Goal: Information Seeking & Learning: Find specific fact

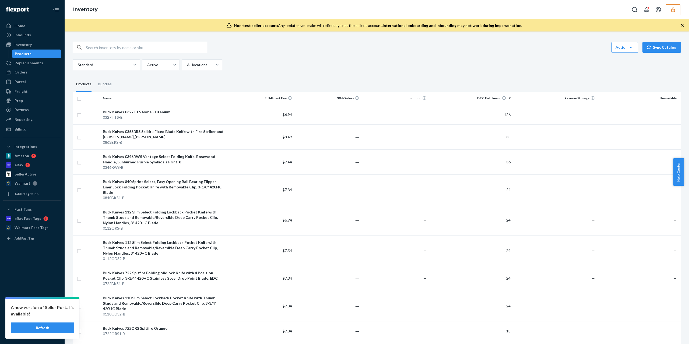
click at [676, 12] on button "button" at bounding box center [673, 9] width 15 height 11
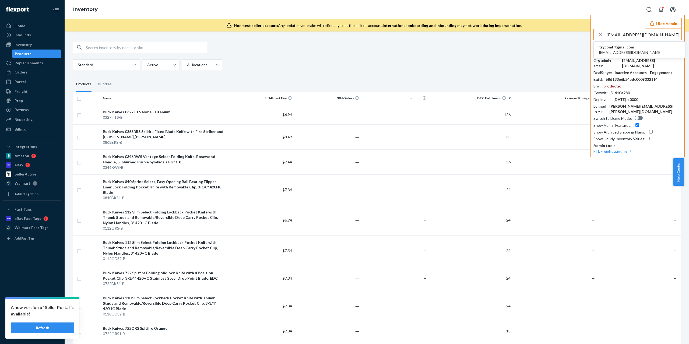
type input "navasheena17@gmail.com"
click at [629, 50] on span "navasheena17@gmail.com" at bounding box center [630, 52] width 62 height 5
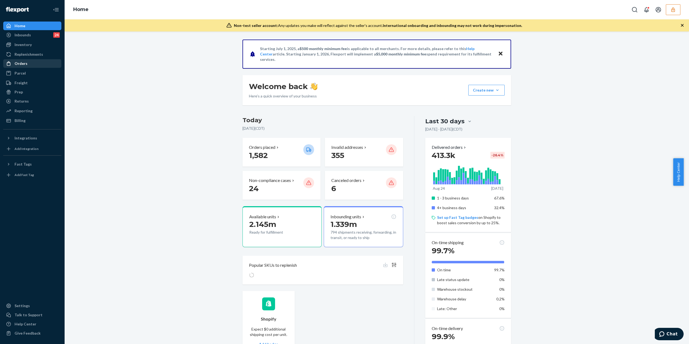
drag, startPoint x: 43, startPoint y: 65, endPoint x: 47, endPoint y: 65, distance: 3.5
click at [43, 65] on div "Orders" at bounding box center [32, 64] width 57 height 8
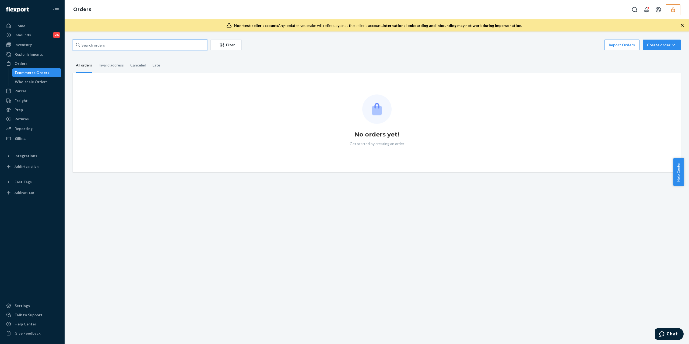
click at [128, 48] on input "text" at bounding box center [140, 45] width 135 height 11
paste input "255334748"
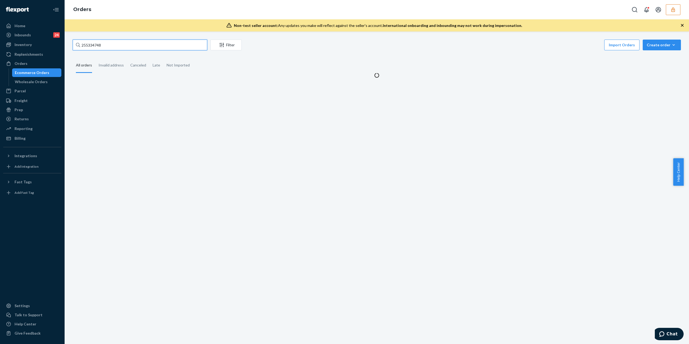
type input "255334748"
click at [675, 12] on button "button" at bounding box center [673, 9] width 15 height 11
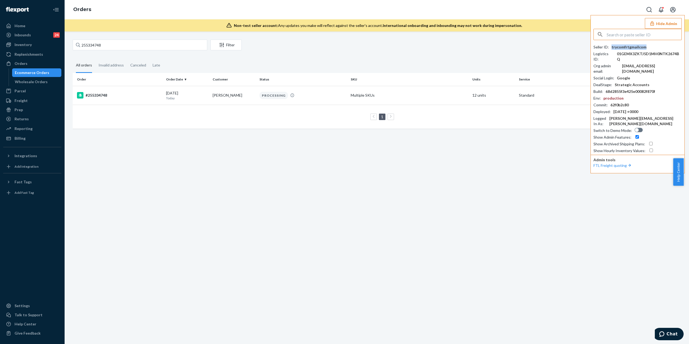
click at [631, 48] on div "trycomfrtgmailcom" at bounding box center [628, 46] width 35 height 5
click at [114, 95] on div "#255334748" at bounding box center [119, 95] width 85 height 6
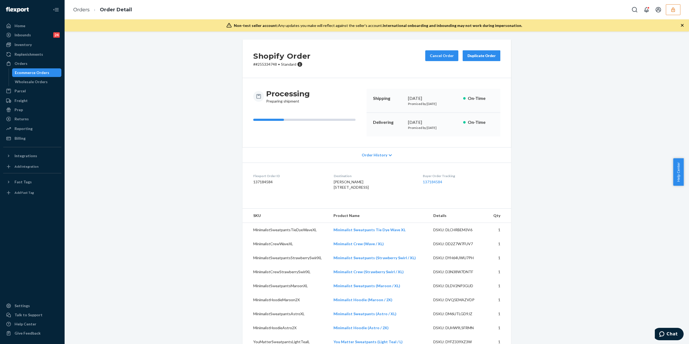
click at [386, 153] on div "Order History" at bounding box center [376, 154] width 269 height 15
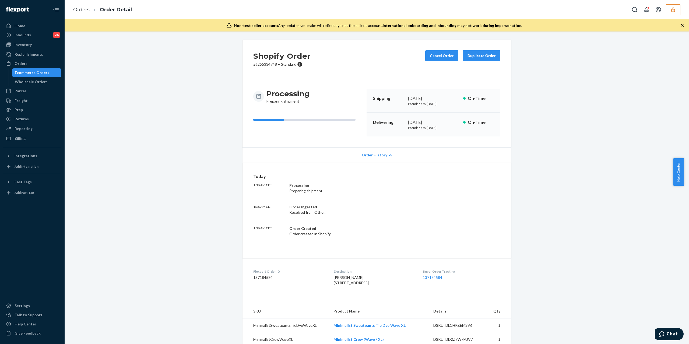
click at [386, 153] on div "Order History" at bounding box center [376, 154] width 269 height 15
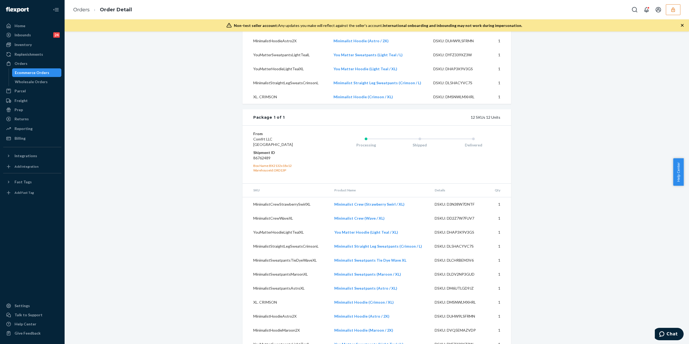
scroll to position [326, 0]
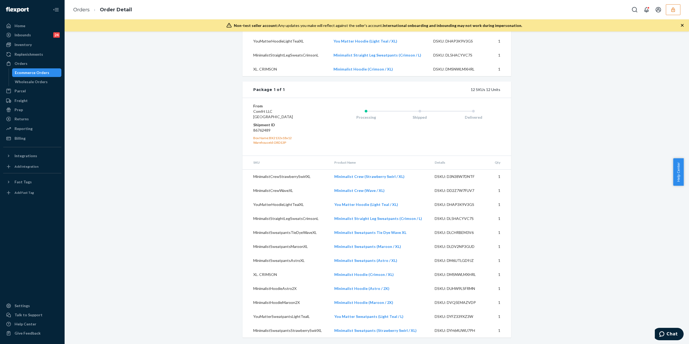
click at [260, 172] on td "MinimalistCrewStrawberrySwirlXL" at bounding box center [285, 176] width 87 height 14
click at [262, 129] on dd "86762489" at bounding box center [285, 130] width 64 height 5
copy dd "86762489"
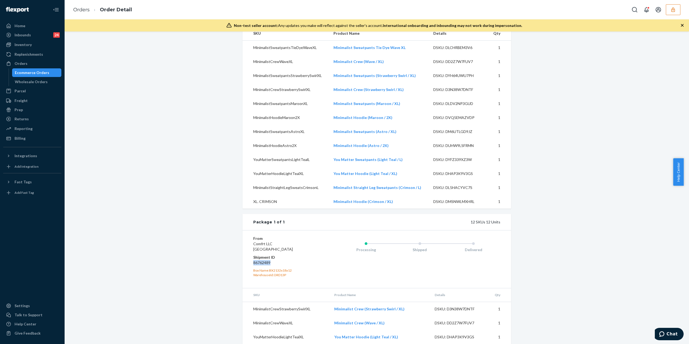
scroll to position [39, 0]
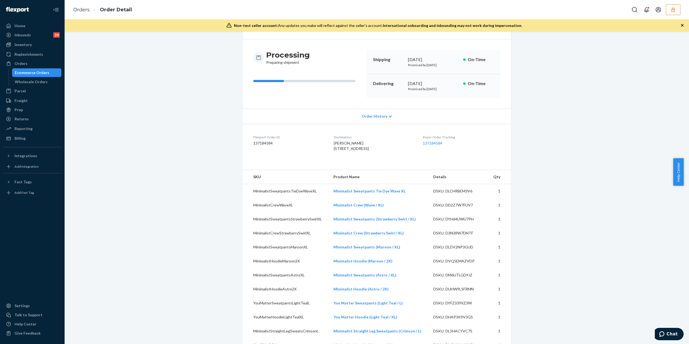
click at [260, 144] on dd "137184584" at bounding box center [289, 142] width 72 height 5
copy dd "137184584"
drag, startPoint x: 348, startPoint y: 143, endPoint x: 326, endPoint y: 142, distance: 21.8
click at [326, 142] on dl "Flexport Order ID 137184584 Destination Kelly Nesler 2111 5th Ave NE Rochester,…" at bounding box center [376, 144] width 269 height 40
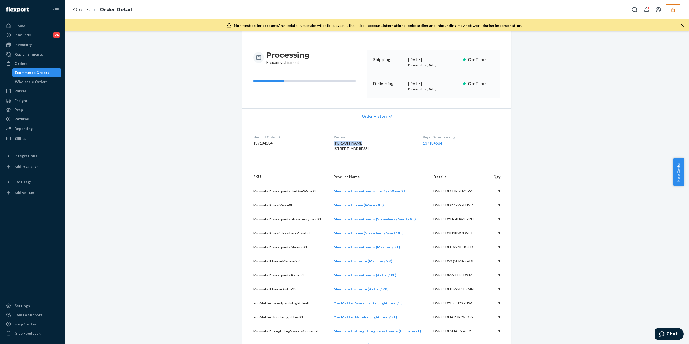
copy span "Kelly Nesler"
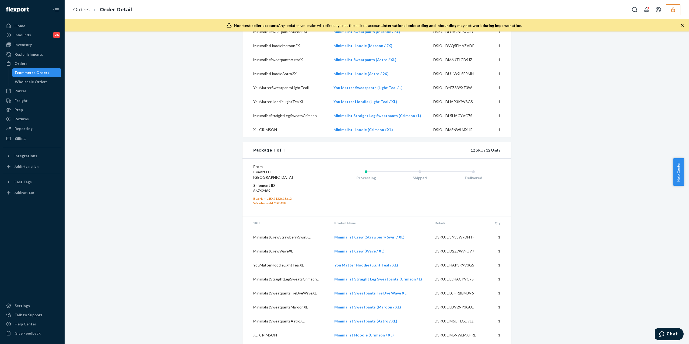
click at [257, 193] on dd "86762489" at bounding box center [285, 190] width 64 height 5
copy dd "86762489"
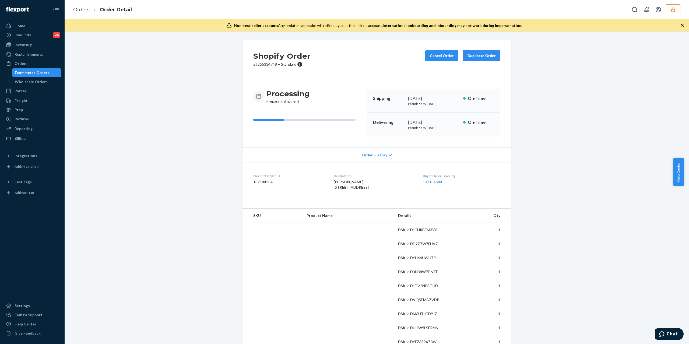
scroll to position [65, 0]
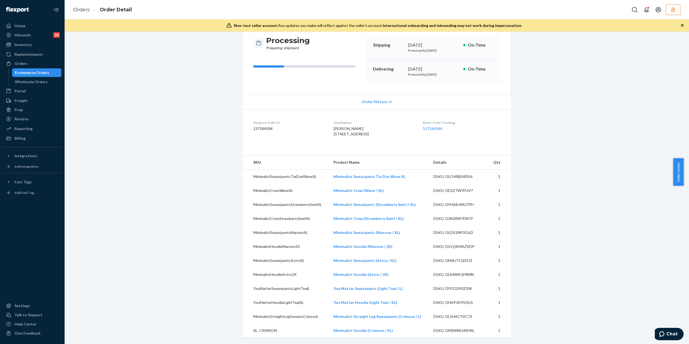
drag, startPoint x: 45, startPoint y: 70, endPoint x: 48, endPoint y: 69, distance: 3.4
click at [45, 70] on div "Ecommerce Orders" at bounding box center [32, 72] width 34 height 5
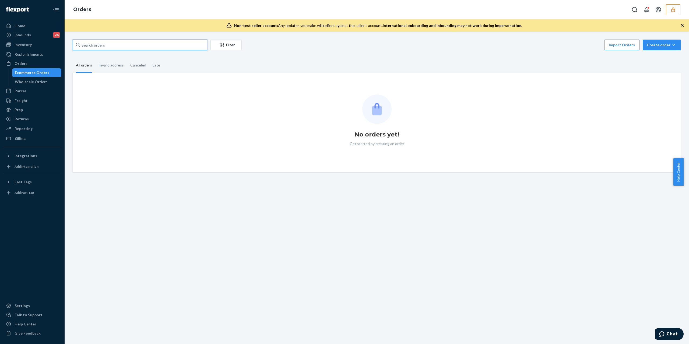
click at [107, 43] on input "text" at bounding box center [140, 45] width 135 height 11
paste input "136415929"
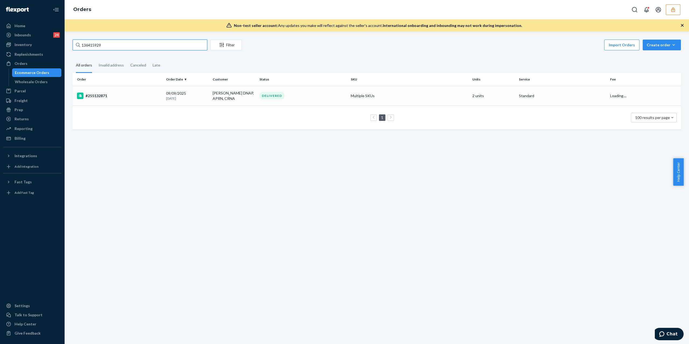
type input "136415929"
click at [107, 93] on div "#255132871" at bounding box center [119, 96] width 85 height 6
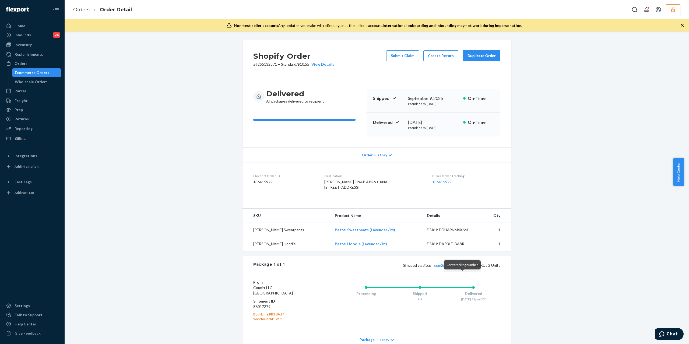
click at [461, 269] on button "Copy tracking number" at bounding box center [463, 265] width 7 height 7
click at [460, 269] on button "Copy tracking number" at bounding box center [463, 265] width 7 height 7
click at [32, 74] on div "Ecommerce Orders" at bounding box center [32, 72] width 34 height 5
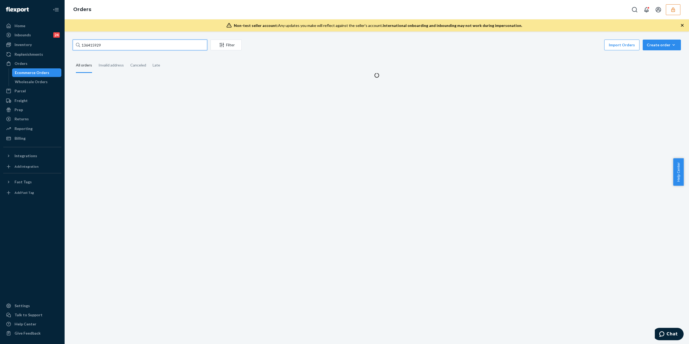
click at [91, 44] on input "136415929" at bounding box center [140, 45] width 135 height 11
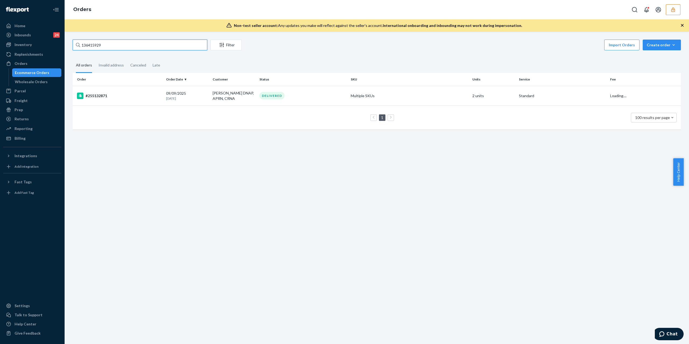
paste input "254261713"
type input "254261713"
click at [109, 96] on div "#254261713" at bounding box center [119, 95] width 85 height 6
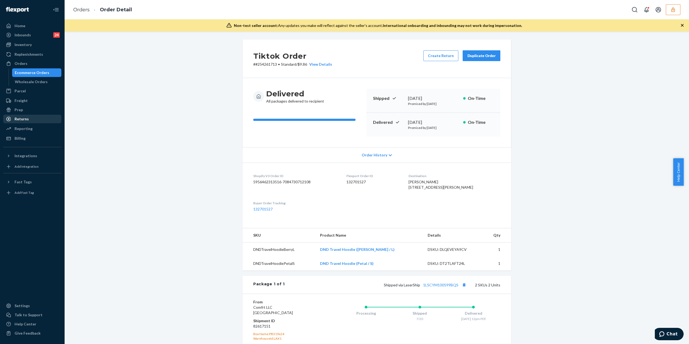
click at [35, 118] on div "Returns" at bounding box center [32, 119] width 57 height 8
click at [444, 61] on div "Create Return Duplicate Order" at bounding box center [461, 58] width 81 height 17
click at [443, 59] on button "Create Return" at bounding box center [440, 55] width 35 height 11
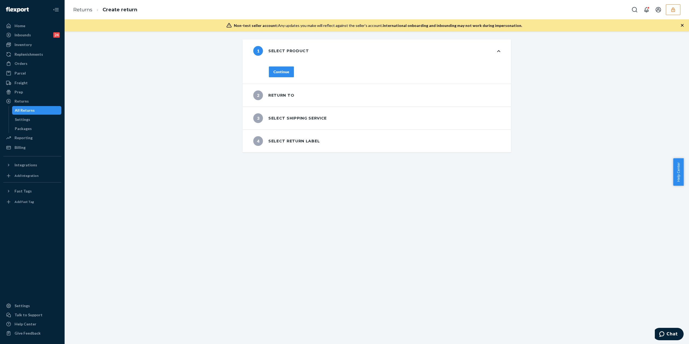
click at [279, 73] on div "Continue" at bounding box center [281, 71] width 16 height 5
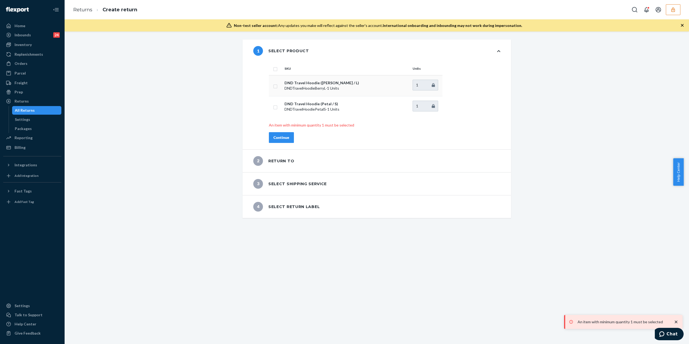
click at [273, 86] on input "checkbox" at bounding box center [275, 86] width 4 height 6
checkbox input "true"
click at [279, 139] on div "Continue" at bounding box center [281, 137] width 16 height 5
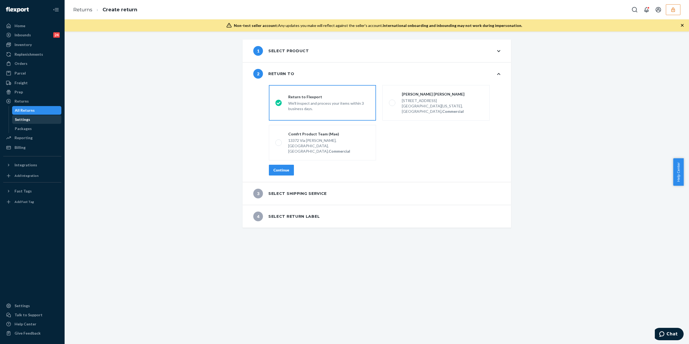
click at [36, 118] on div "Settings" at bounding box center [37, 120] width 48 height 8
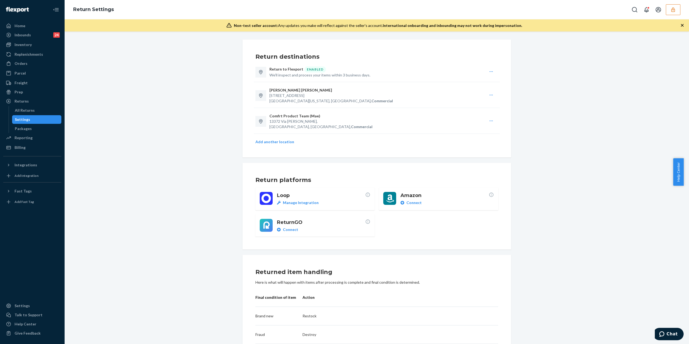
click at [489, 71] on icon "button" at bounding box center [491, 71] width 4 height 4
click at [494, 83] on span "View location details" at bounding box center [511, 82] width 35 height 4
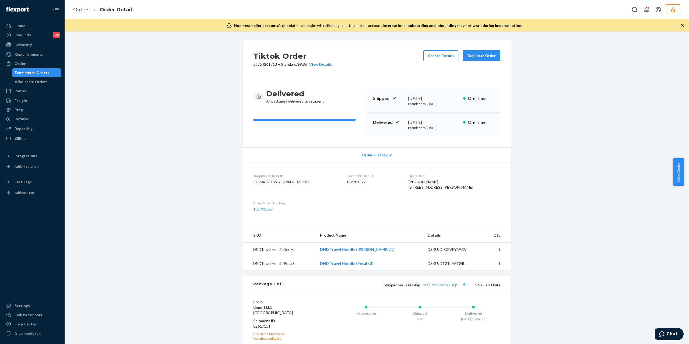
click at [673, 13] on button "button" at bounding box center [673, 9] width 15 height 11
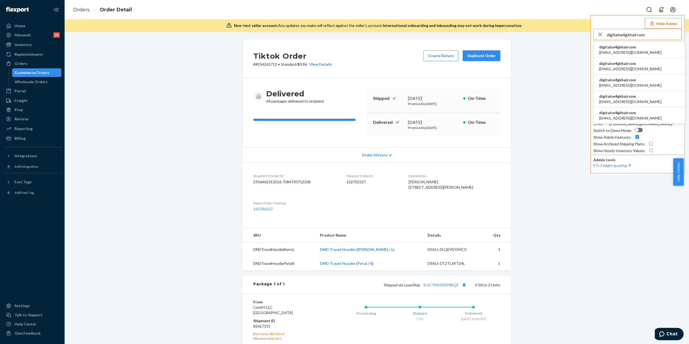
type input "digitalse4gkhaircom"
click at [597, 34] on icon "button" at bounding box center [600, 34] width 6 height 11
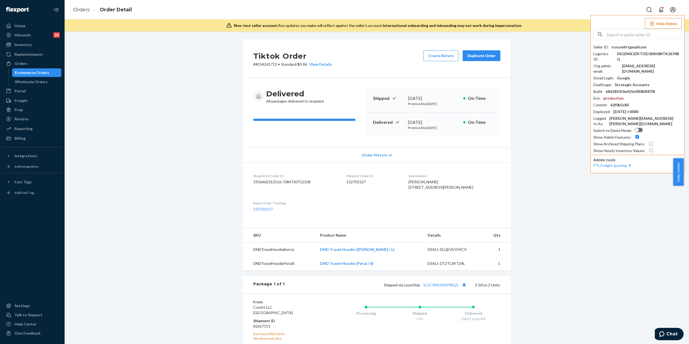
click at [629, 46] on div "trycomfrtgmailcom" at bounding box center [628, 46] width 35 height 5
copy div "trycomfrtgmailcom"
click at [661, 35] on input "text" at bounding box center [644, 34] width 75 height 11
paste input "digitalse4gkhaircom"
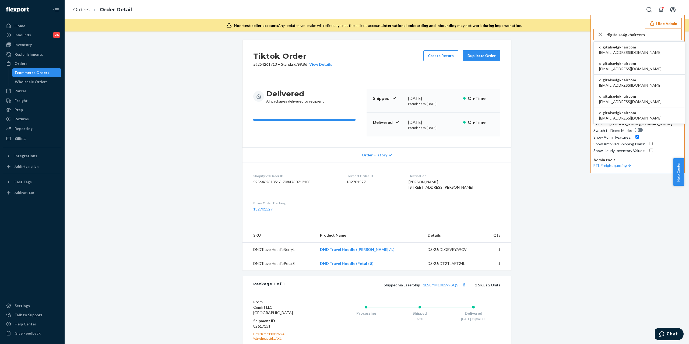
type input "digitalse4gkhaircom"
click at [625, 85] on span "digital.se4@gkhair.com" at bounding box center [630, 85] width 62 height 5
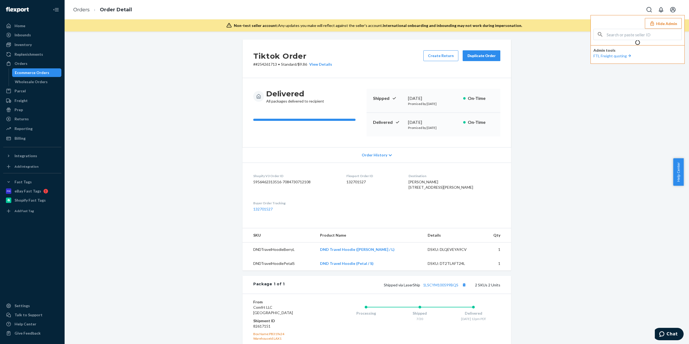
click at [47, 74] on div "Ecommerce Orders" at bounding box center [32, 72] width 34 height 5
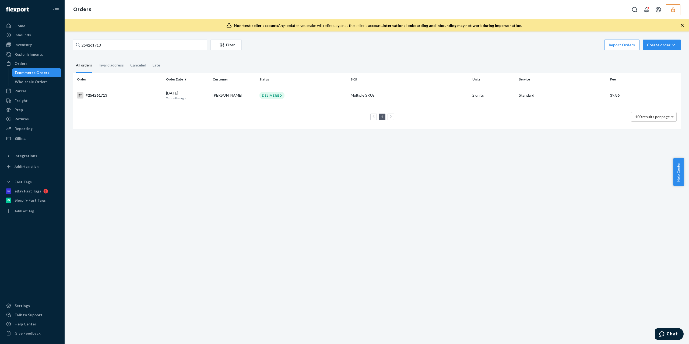
click at [674, 12] on icon "button" at bounding box center [672, 9] width 5 height 5
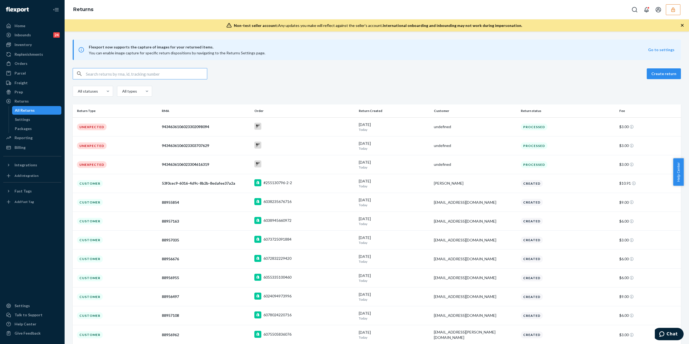
click at [138, 73] on input "text" at bounding box center [146, 73] width 121 height 11
paste input "1ZR08H699029388050"
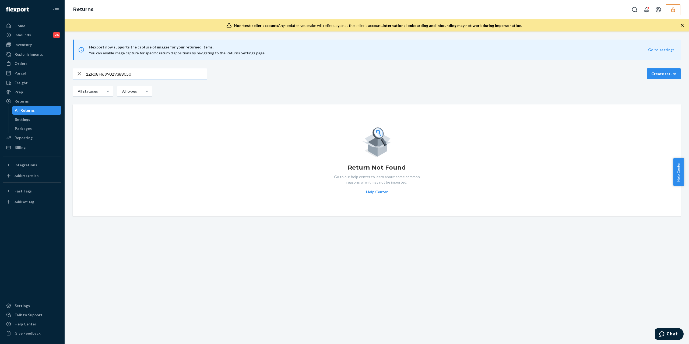
type input "1ZR08H699029388050"
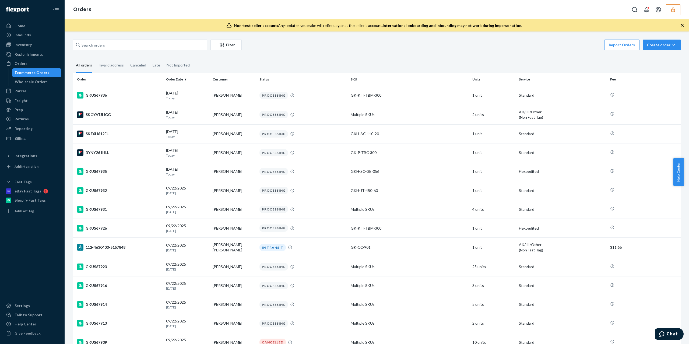
click at [669, 9] on button "button" at bounding box center [673, 9] width 15 height 11
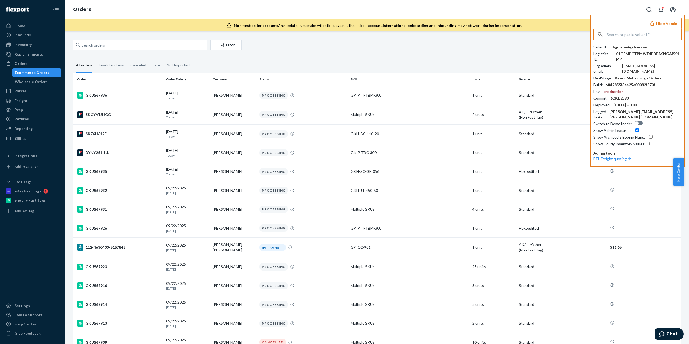
type input "digitalse4gkhaircom"
click at [121, 46] on input "text" at bounding box center [140, 45] width 135 height 11
paste input "GKUS67895"
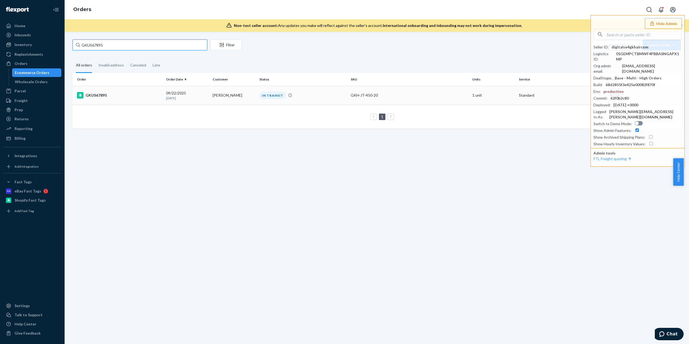
type input "GKUS67895"
click at [138, 92] on div "GKUS67895" at bounding box center [119, 95] width 85 height 6
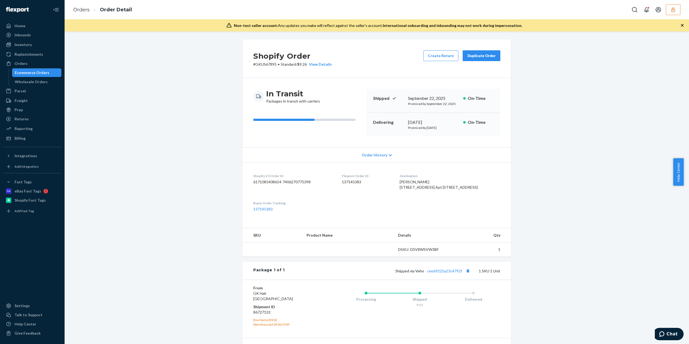
click at [450, 274] on div "Shipped via Veho cee69225a23c4792f 1 SKU 1 Unit" at bounding box center [393, 270] width 216 height 7
click at [450, 273] on link "cee69225a23c4792f" at bounding box center [444, 271] width 35 height 5
click at [258, 315] on dd "86727133" at bounding box center [285, 311] width 64 height 5
copy dd "86727133"
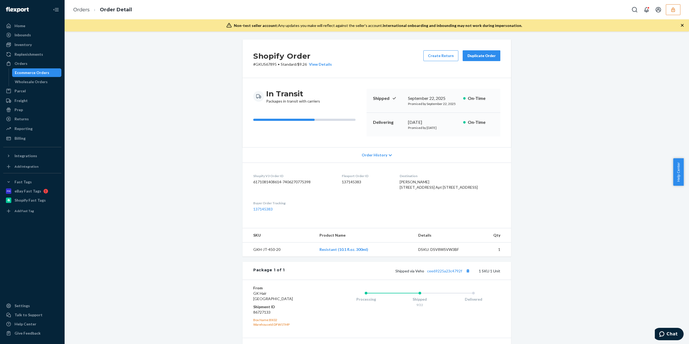
click at [375, 162] on div "Order History" at bounding box center [376, 154] width 269 height 15
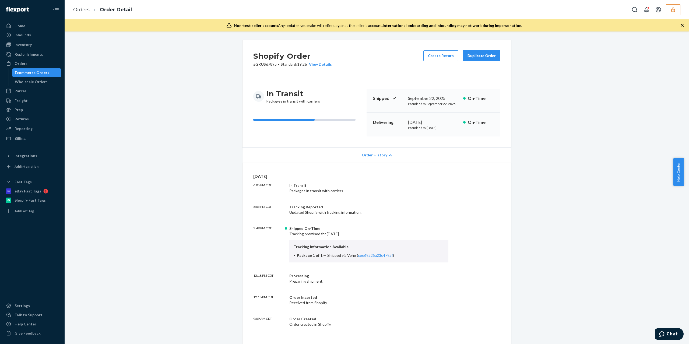
click at [372, 150] on div "Order History" at bounding box center [376, 154] width 269 height 15
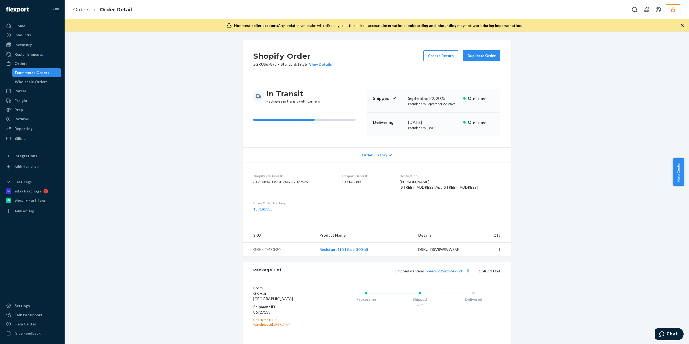
click at [383, 156] on div "Order History" at bounding box center [376, 154] width 269 height 15
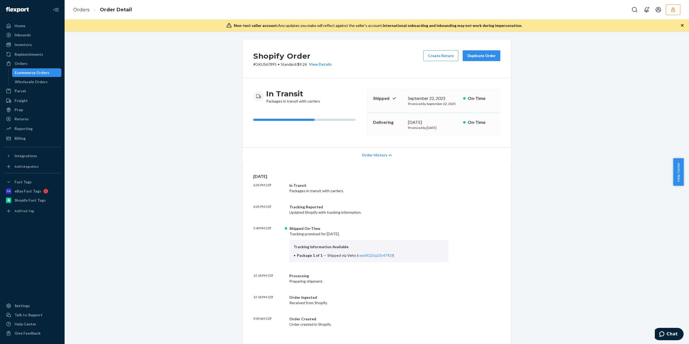
click at [384, 153] on div "Order History" at bounding box center [376, 154] width 269 height 15
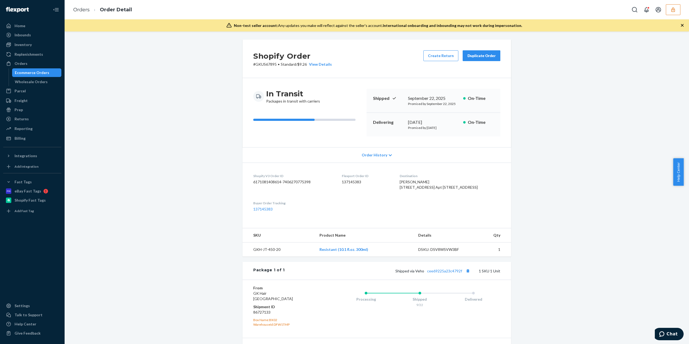
click at [672, 8] on icon "button" at bounding box center [672, 9] width 5 height 5
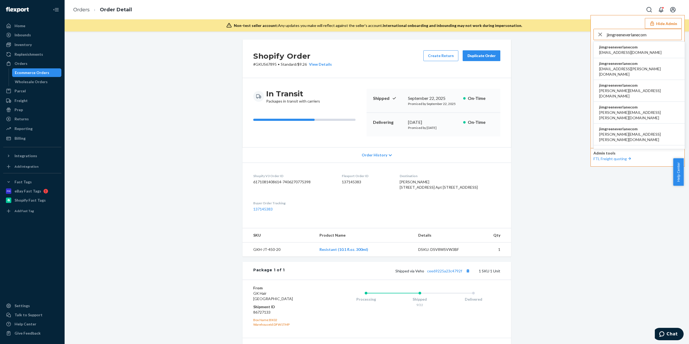
type input "jimgreeneverlanecom"
drag, startPoint x: 636, startPoint y: 73, endPoint x: 631, endPoint y: 72, distance: 5.5
click at [636, 73] on li "jimgreeneverlanecom allie.olivieri@everlane.com" at bounding box center [639, 69] width 91 height 22
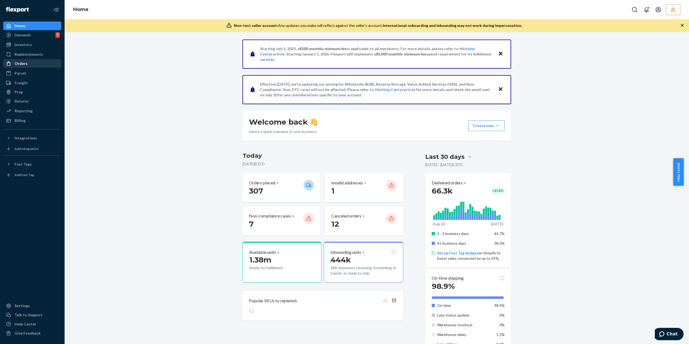
click at [36, 65] on div "Orders" at bounding box center [32, 64] width 57 height 8
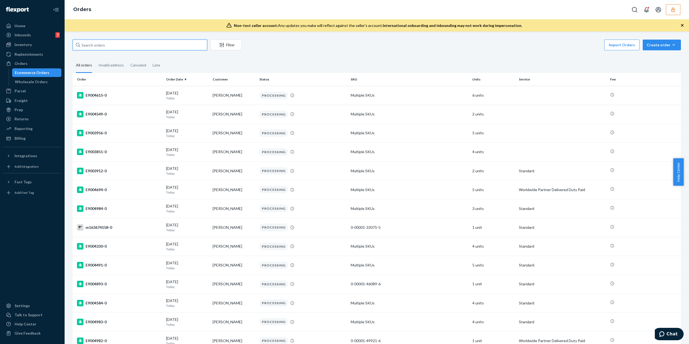
click at [105, 40] on input "text" at bounding box center [140, 45] width 135 height 11
paste input "E9004739"
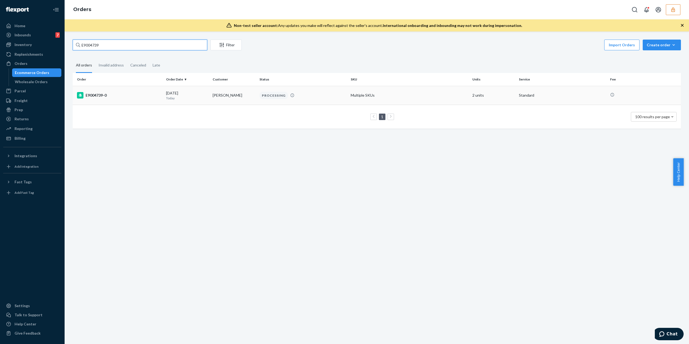
type input "E9004739"
click at [131, 95] on div "E9004739-0" at bounding box center [119, 95] width 85 height 6
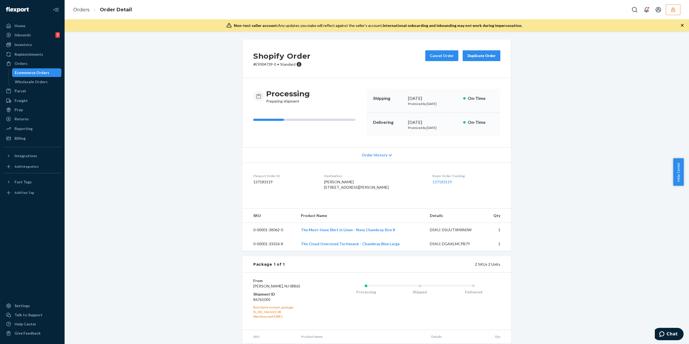
click at [384, 155] on div "Order History" at bounding box center [376, 154] width 269 height 15
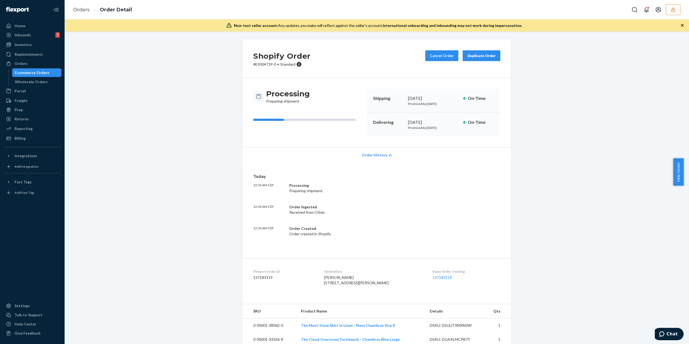
click at [383, 158] on div "Order History" at bounding box center [376, 154] width 269 height 15
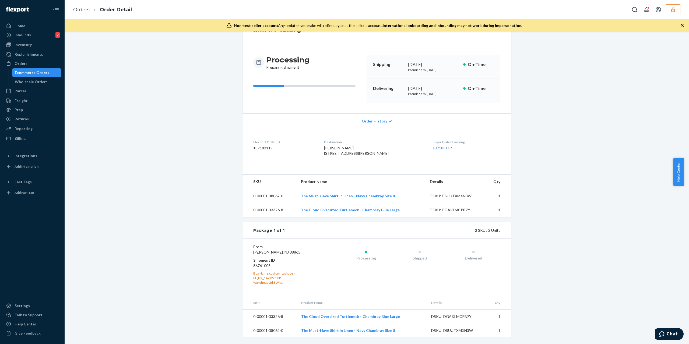
scroll to position [51, 0]
click at [254, 266] on dd "86761005" at bounding box center [285, 265] width 64 height 5
click at [255, 265] on dd "86761005" at bounding box center [285, 265] width 64 height 5
click at [260, 266] on dd "86761005" at bounding box center [285, 265] width 64 height 5
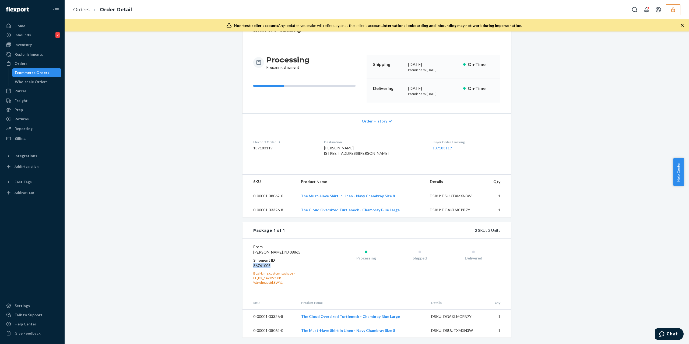
copy dd "86761005"
click at [266, 264] on dd "86761005" at bounding box center [285, 265] width 64 height 5
click at [265, 264] on dd "86761005" at bounding box center [285, 265] width 64 height 5
click at [262, 145] on dd "137183119" at bounding box center [284, 147] width 62 height 5
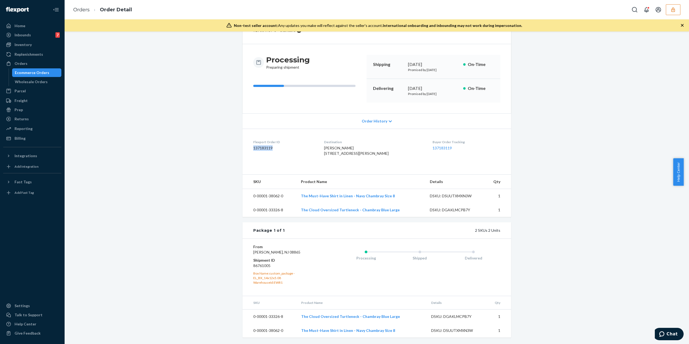
copy dd "137183119"
drag, startPoint x: 355, startPoint y: 131, endPoint x: 324, endPoint y: 133, distance: 31.2
click at [324, 133] on dl "Flexport Order ID 137183119 Destination Natalie Clagett 3209 Brant St San Diego…" at bounding box center [376, 149] width 269 height 40
copy span "Natalie Clagett"
click at [263, 266] on dd "86761005" at bounding box center [285, 265] width 64 height 5
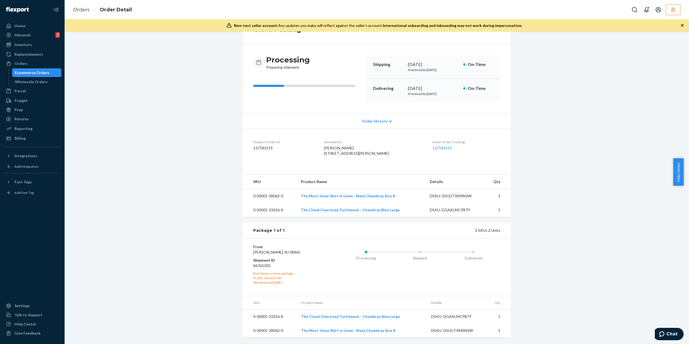
click at [263, 266] on dd "86761005" at bounding box center [285, 265] width 64 height 5
copy dd "86761005"
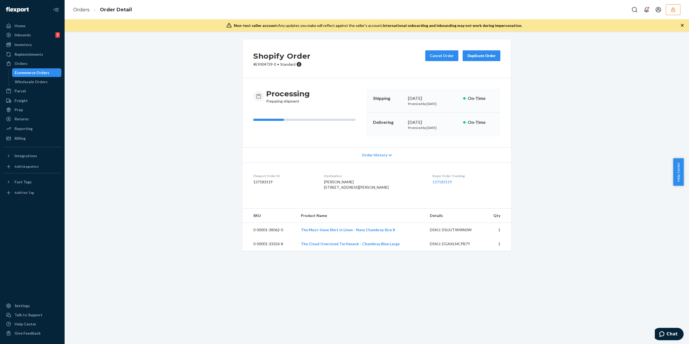
click at [676, 14] on button "button" at bounding box center [673, 9] width 15 height 11
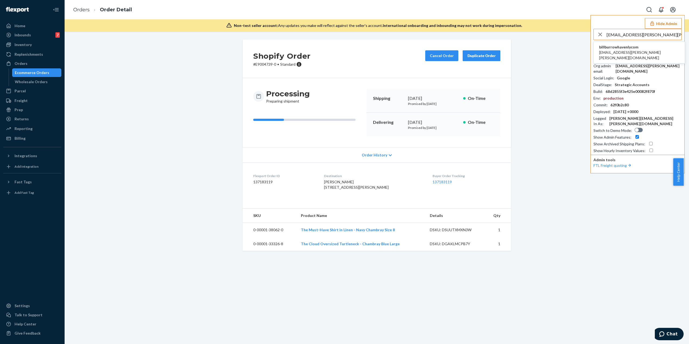
type input "reden.reyes@burrow.com"
click at [614, 51] on span "reden.reyes@burrow.com" at bounding box center [639, 55] width 80 height 11
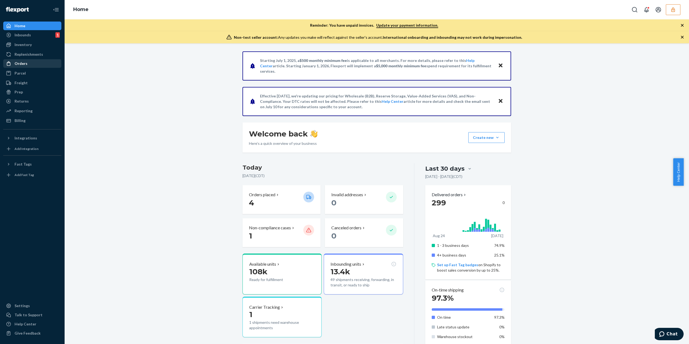
click at [37, 62] on div "Orders" at bounding box center [32, 64] width 57 height 8
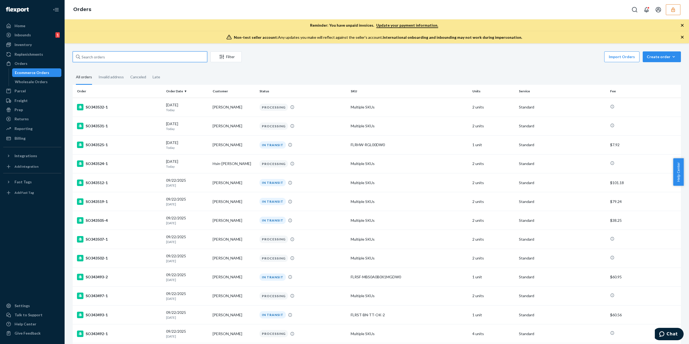
click at [138, 58] on input "text" at bounding box center [140, 56] width 135 height 11
paste input "136510605"
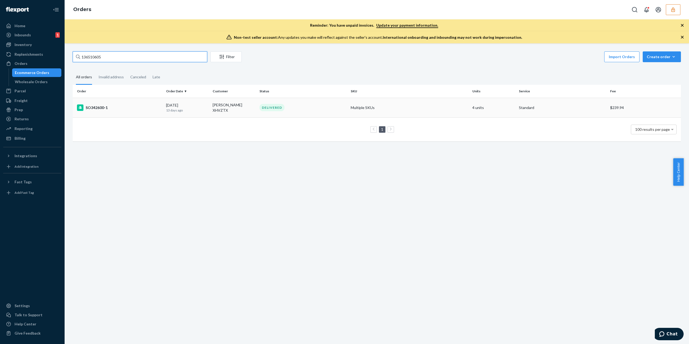
type input "136510605"
click at [146, 111] on td "SO342600-1" at bounding box center [118, 108] width 91 height 20
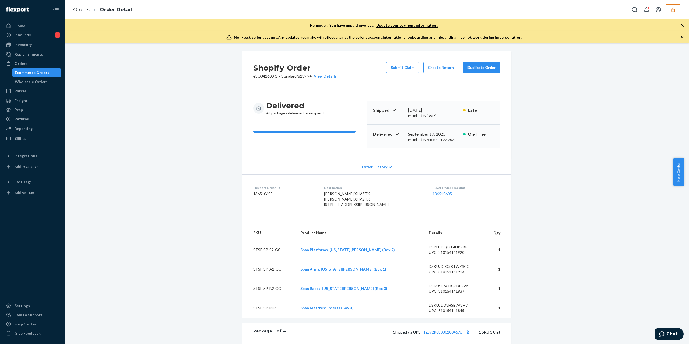
click at [675, 12] on button "button" at bounding box center [673, 9] width 15 height 11
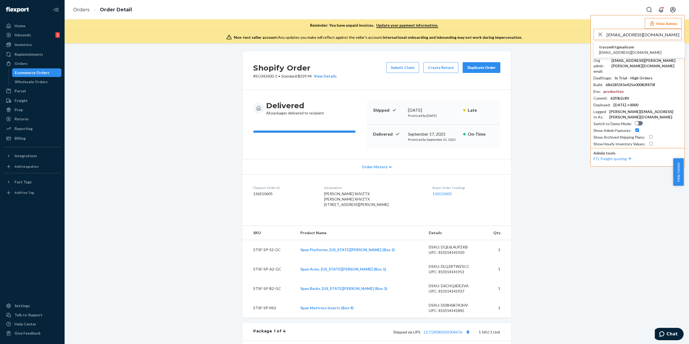
click at [641, 37] on input "[EMAIL_ADDRESS][DOMAIN_NAME]" at bounding box center [644, 34] width 75 height 11
paste input "jamesbohrer"
type input "[EMAIL_ADDRESS][DOMAIN_NAME]"
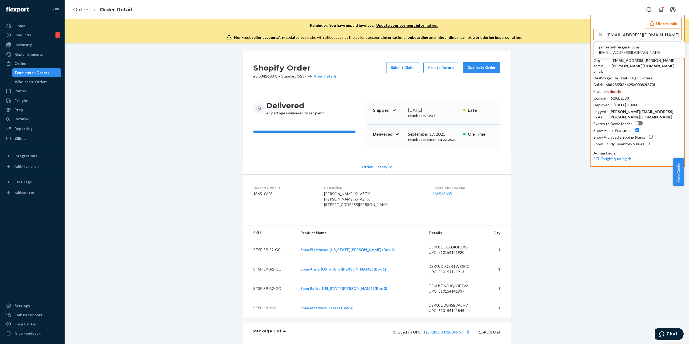
click at [625, 52] on span "[EMAIL_ADDRESS][DOMAIN_NAME]" at bounding box center [630, 52] width 62 height 5
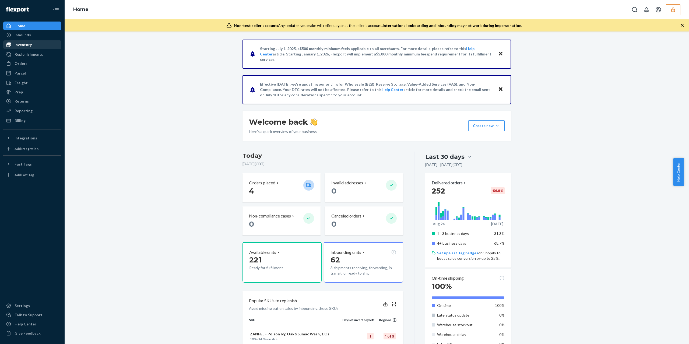
click at [27, 43] on div "Inventory" at bounding box center [23, 44] width 17 height 5
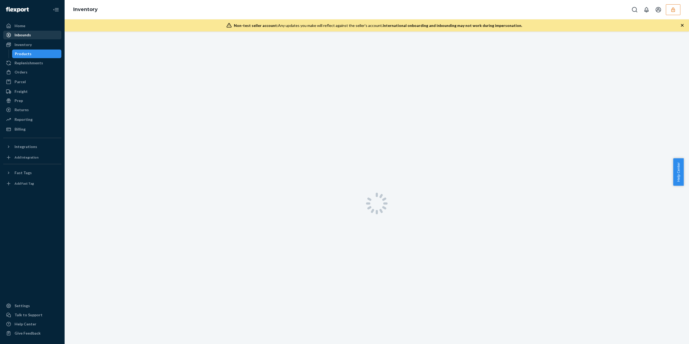
click at [25, 33] on div "Inbounds" at bounding box center [23, 34] width 16 height 5
click at [672, 5] on button "button" at bounding box center [673, 9] width 15 height 11
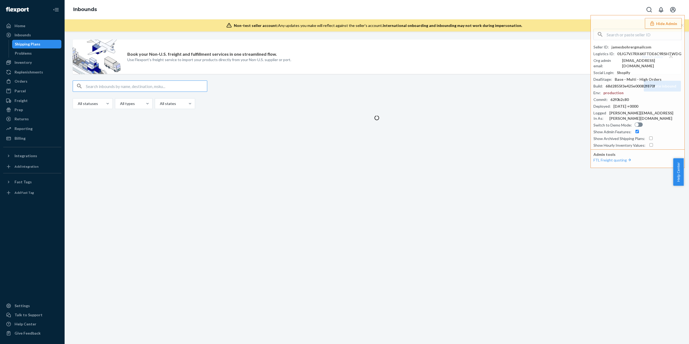
click at [439, 64] on div "Book your Non-U.S. freight and fulfillment services in one streamlined flow. Us…" at bounding box center [377, 57] width 608 height 34
click at [674, 24] on button "Hide Admin" at bounding box center [663, 23] width 37 height 11
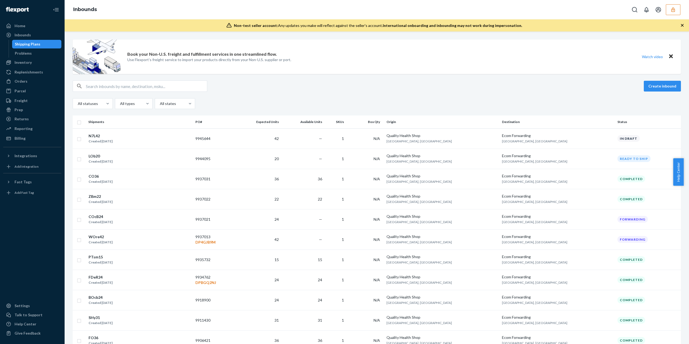
click at [384, 135] on td "N/A" at bounding box center [366, 138] width 36 height 20
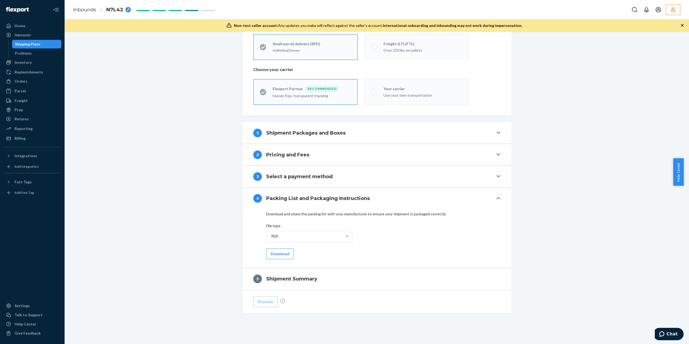
scroll to position [114, 0]
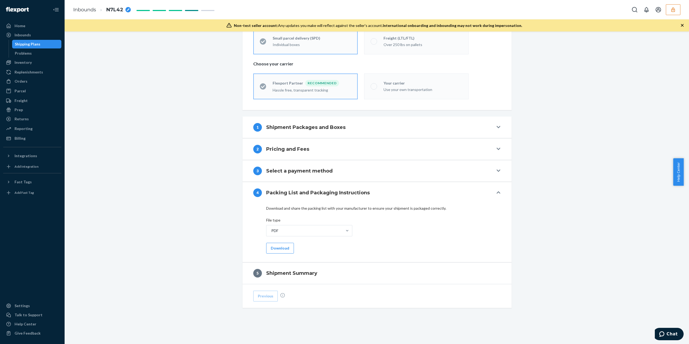
click at [311, 167] on h4 "Select a payment method" at bounding box center [299, 170] width 66 height 7
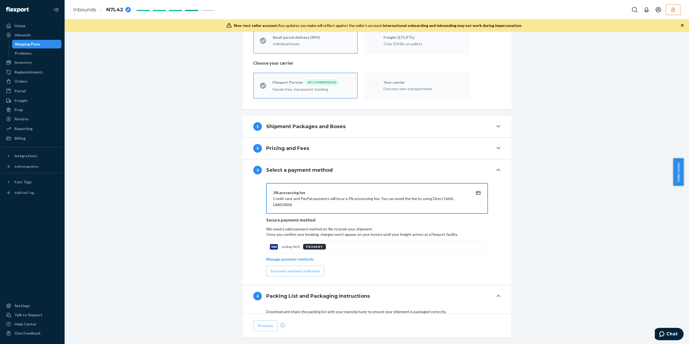
click at [669, 9] on button "button" at bounding box center [673, 9] width 15 height 11
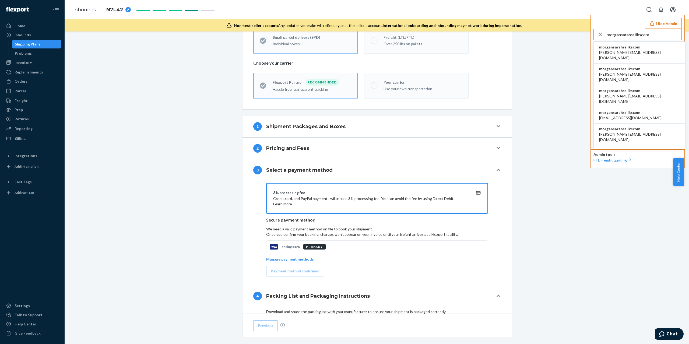
type input "morgansarahssilkscom"
click at [626, 115] on span "emilyflexport@sarahssilks.com" at bounding box center [630, 117] width 62 height 5
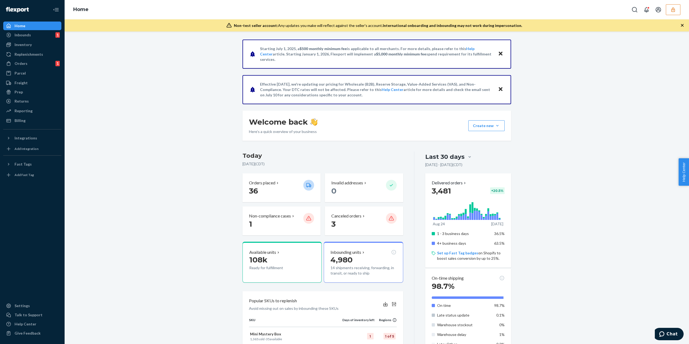
click at [34, 125] on div "Home Inbounds 1 Shipping Plans Problems 1 Inventory Products Replenishments Ord…" at bounding box center [32, 172] width 65 height 344
click at [34, 124] on link "Billing" at bounding box center [32, 120] width 58 height 9
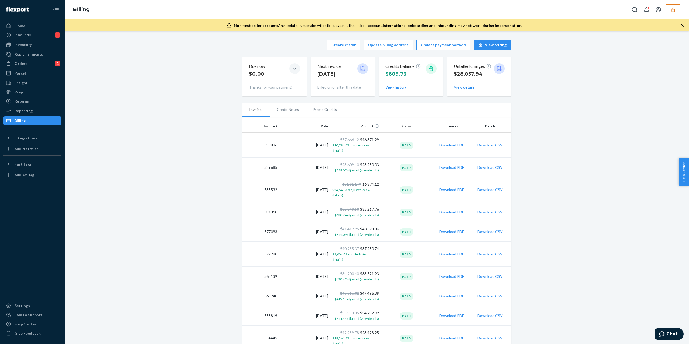
click at [320, 109] on li "Promo Credits" at bounding box center [325, 109] width 38 height 13
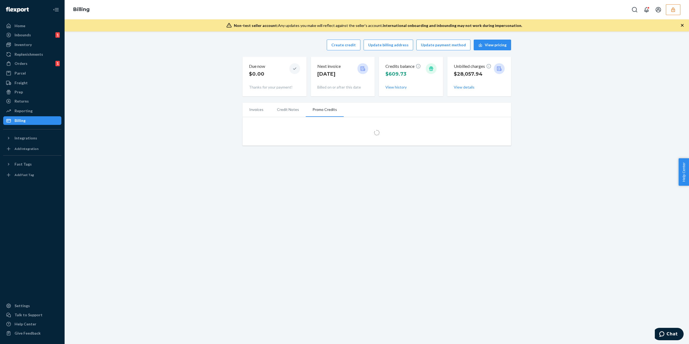
click at [280, 105] on li "Credit Notes" at bounding box center [288, 109] width 36 height 13
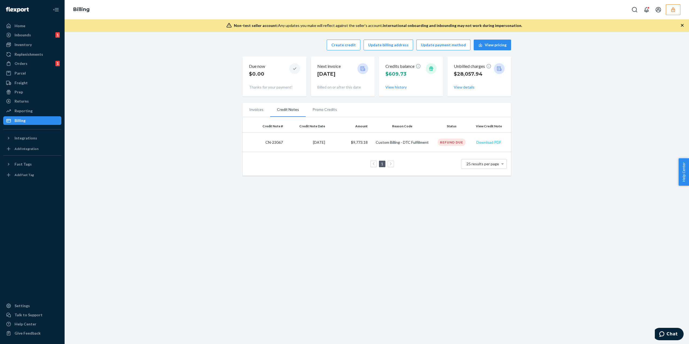
click at [489, 142] on button "Download PDF" at bounding box center [488, 142] width 25 height 5
click at [674, 10] on icon "button" at bounding box center [672, 9] width 5 height 5
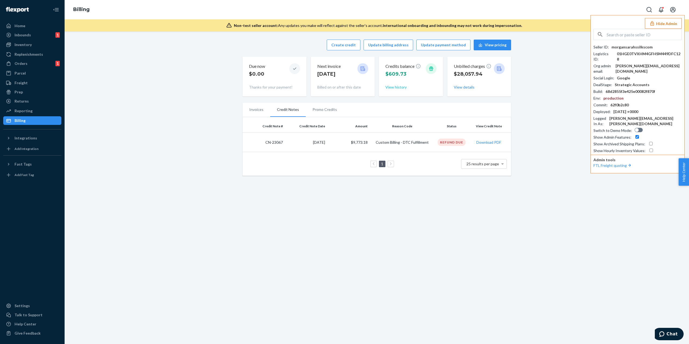
click at [400, 86] on button "View history" at bounding box center [395, 86] width 21 height 5
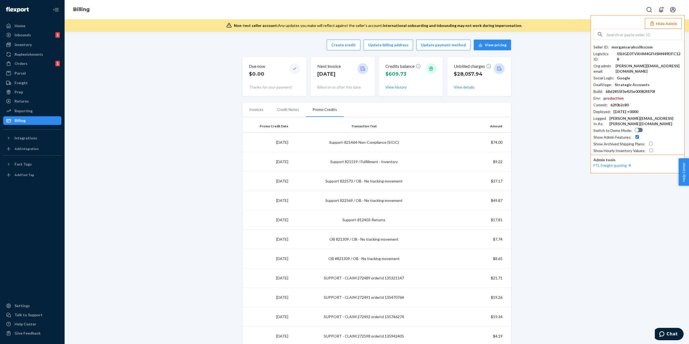
click at [292, 105] on li "Credit Notes" at bounding box center [288, 109] width 36 height 13
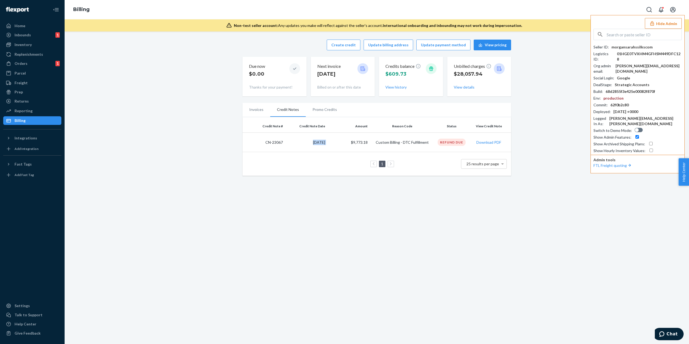
drag, startPoint x: 327, startPoint y: 142, endPoint x: 305, endPoint y: 143, distance: 22.1
click at [305, 143] on tr "CN-23067 9/18/2025 $9,773.18 Custom Billing - DTC Fulfillment Refund Due Downlo…" at bounding box center [376, 142] width 269 height 19
click at [297, 205] on div "Create credit Update billing address Update payment method View pricing Due now…" at bounding box center [377, 187] width 624 height 312
drag, startPoint x: 287, startPoint y: 145, endPoint x: 260, endPoint y: 145, distance: 26.9
click at [260, 145] on tr "CN-23067 9/18/2025 $9,773.18 Custom Billing - DTC Fulfillment Refund Due Downlo…" at bounding box center [376, 142] width 269 height 19
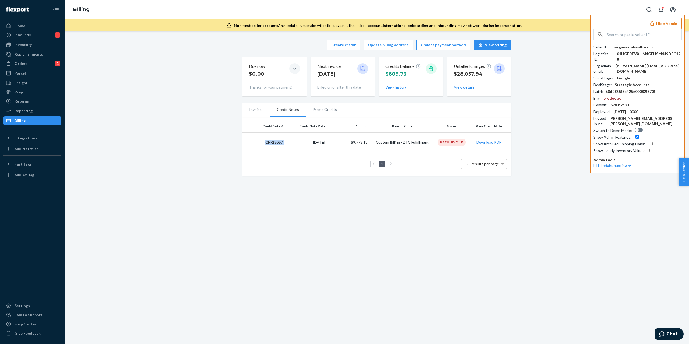
copy td "CN-23067"
click at [642, 45] on div "morgansarahssilkscom" at bounding box center [631, 46] width 41 height 5
copy div "morgansarahssilkscom"
drag, startPoint x: 287, startPoint y: 144, endPoint x: 259, endPoint y: 136, distance: 29.6
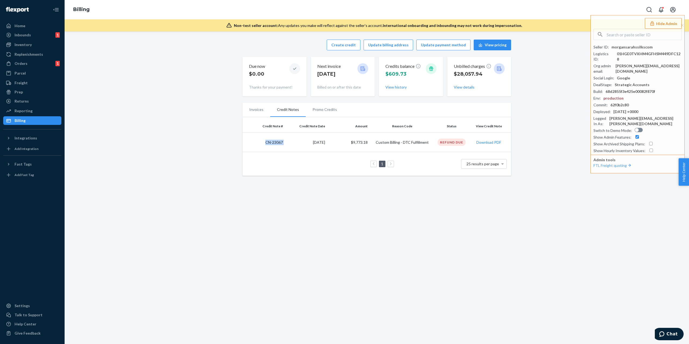
click at [259, 136] on tr "CN-23067 9/18/2025 $9,773.18 Custom Billing - DTC Fulfillment Refund Due Downlo…" at bounding box center [376, 142] width 269 height 19
copy td "CN-23067"
click at [238, 198] on div "Create credit Update billing address Update payment method View pricing Due now…" at bounding box center [377, 187] width 624 height 312
click at [238, 188] on div "Create credit Update billing address Update payment method View pricing Due now…" at bounding box center [377, 187] width 624 height 312
click at [633, 45] on div "morgansarahssilkscom" at bounding box center [631, 46] width 41 height 5
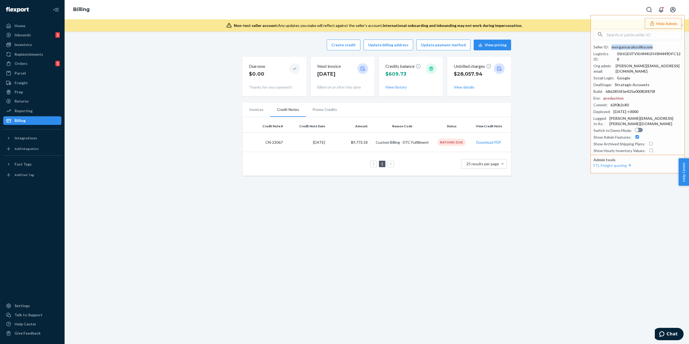
copy div "morgansarahssilkscom"
drag, startPoint x: 286, startPoint y: 140, endPoint x: 246, endPoint y: 139, distance: 39.3
click at [246, 139] on tr "CN-23067 9/18/2025 $9,773.18 Custom Billing - DTC Fulfillment Refund Due Downlo…" at bounding box center [376, 142] width 269 height 19
copy td "CN-23067"
drag, startPoint x: 319, startPoint y: 142, endPoint x: 305, endPoint y: 141, distance: 13.7
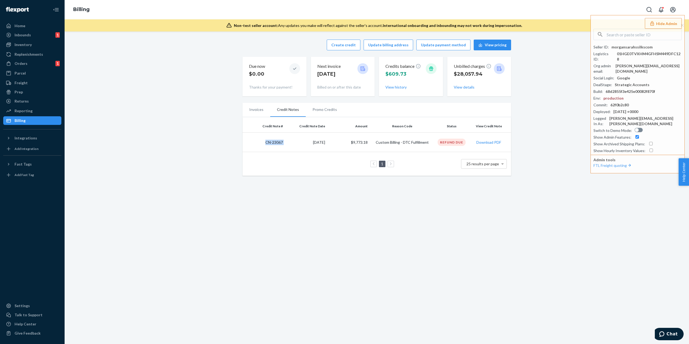
click at [305, 141] on td "9/18/2025" at bounding box center [306, 142] width 43 height 19
copy td "9/18/2025"
click at [430, 46] on button "Update payment method" at bounding box center [443, 45] width 54 height 11
click at [619, 50] on div "morgansarahssilkscom" at bounding box center [631, 46] width 41 height 5
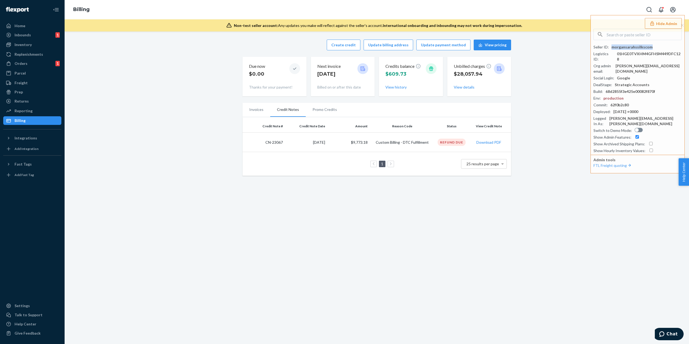
copy div "morgansarahssilkscom"
click at [641, 30] on input "text" at bounding box center [644, 34] width 75 height 11
paste input "01GXRM5S8BZ5ZJ1HYR1YCT2RZ7"
type input "01GXRM5S8BZ5ZJ1HYR1YCT2RZ7"
click at [636, 68] on span "[EMAIL_ADDRESS][DOMAIN_NAME]" at bounding box center [630, 68] width 62 height 5
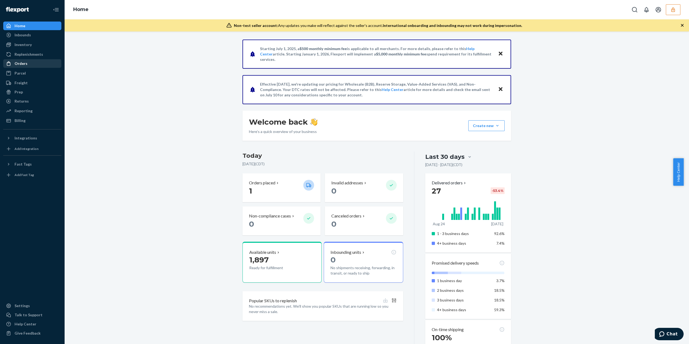
click at [33, 65] on div "Orders" at bounding box center [32, 64] width 57 height 8
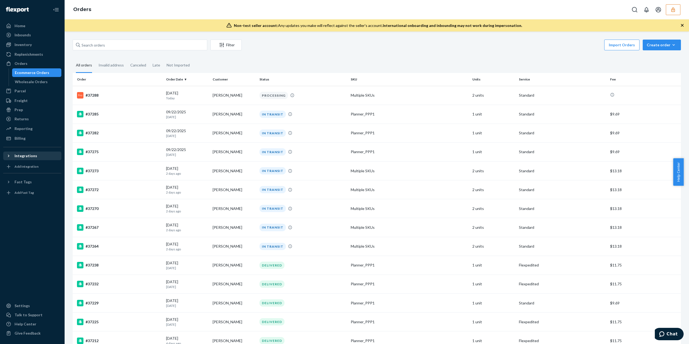
click at [38, 154] on div "Integrations" at bounding box center [32, 156] width 57 height 8
click at [33, 168] on div "Amazon" at bounding box center [32, 165] width 57 height 8
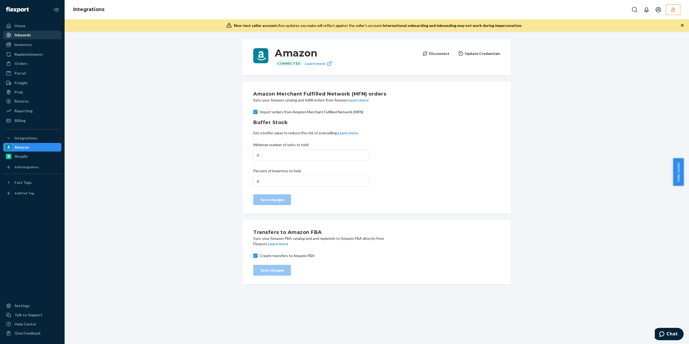
click at [26, 37] on div "Inbounds" at bounding box center [23, 34] width 16 height 5
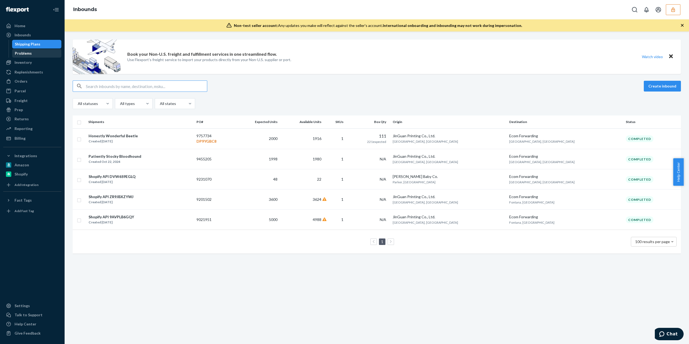
click at [24, 55] on div "Problems" at bounding box center [23, 53] width 17 height 5
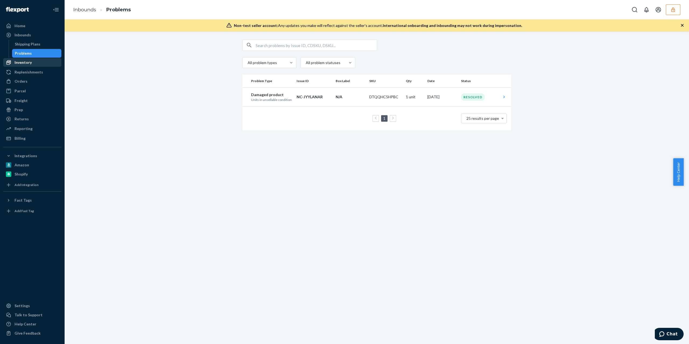
click at [24, 63] on div "Inventory" at bounding box center [23, 62] width 17 height 5
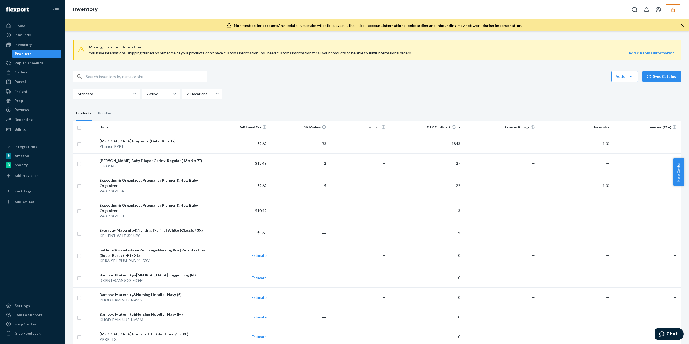
click at [139, 79] on input "text" at bounding box center [146, 76] width 121 height 11
paste input "DY6S4CYBFFV"
paste input "V"
type input "DY6S4CYBFFV"
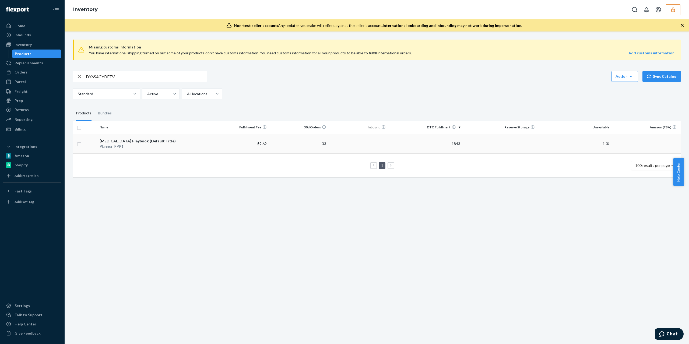
click at [206, 144] on td "[MEDICAL_DATA] Playbook (Default Title) Planner_PPP1" at bounding box center [153, 144] width 112 height 20
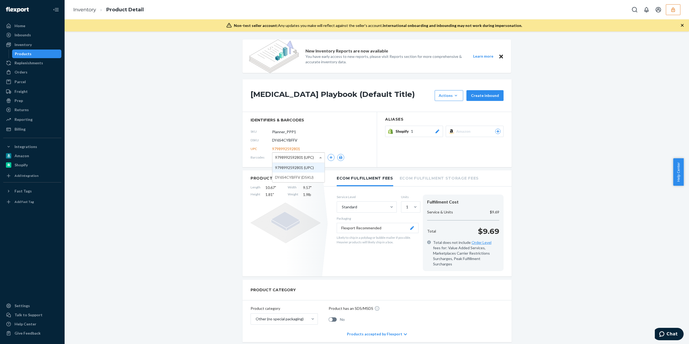
click at [318, 158] on span at bounding box center [321, 158] width 7 height 10
click at [329, 157] on icon "button" at bounding box center [330, 157] width 3 height 3
drag, startPoint x: 330, startPoint y: 157, endPoint x: 26, endPoint y: 196, distance: 306.1
click at [330, 157] on button "button" at bounding box center [330, 157] width 7 height 7
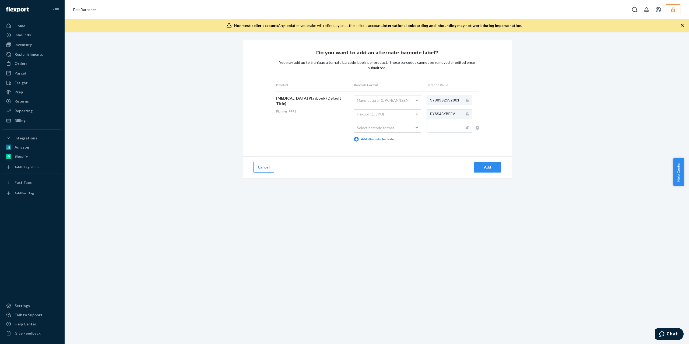
click at [387, 131] on div "Select barcode format" at bounding box center [387, 127] width 67 height 9
drag, startPoint x: 192, startPoint y: 184, endPoint x: 184, endPoint y: 178, distance: 9.8
click at [192, 184] on div "Do you want to add an alternate barcode label? You may add up to 5 unique alter…" at bounding box center [377, 187] width 624 height 312
click at [17, 62] on div "Orders" at bounding box center [21, 63] width 13 height 5
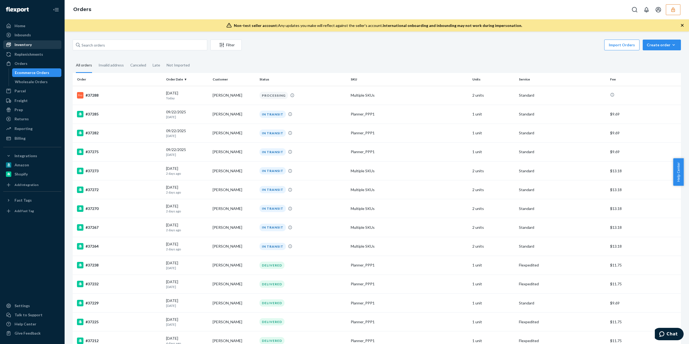
click at [22, 47] on div "Inventory" at bounding box center [23, 44] width 17 height 5
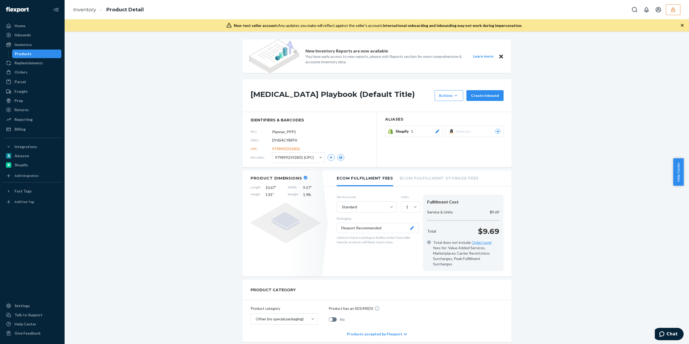
drag, startPoint x: 295, startPoint y: 133, endPoint x: 228, endPoint y: 131, distance: 66.8
click at [228, 131] on div "New Inventory Reports are now available You have early access to new reports, p…" at bounding box center [377, 319] width 616 height 558
click at [474, 133] on div "Amazon" at bounding box center [478, 131] width 44 height 5
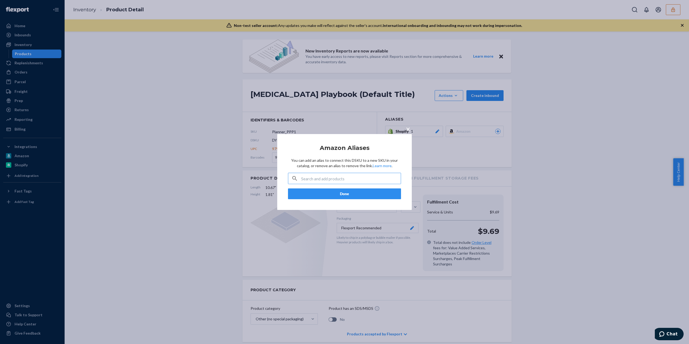
type input "v"
type input "Planner_PPP1"
click at [296, 179] on icon "button" at bounding box center [294, 178] width 6 height 11
click at [408, 128] on span "×" at bounding box center [408, 128] width 4 height 9
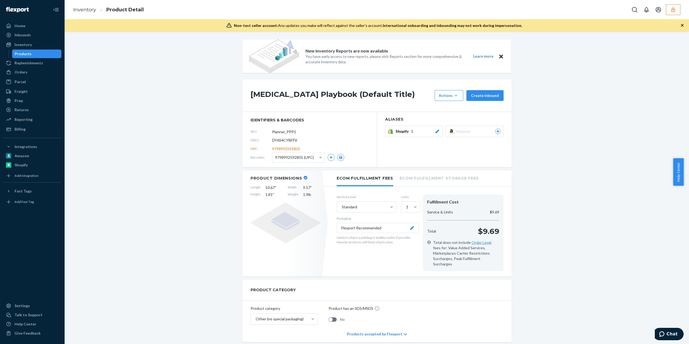
click at [30, 50] on div "Products" at bounding box center [37, 54] width 48 height 8
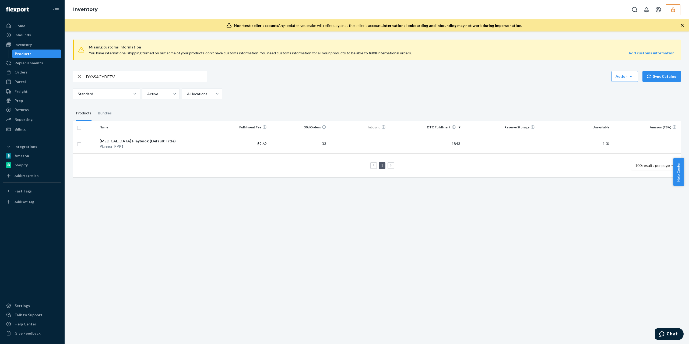
click at [162, 137] on td "Postpartum Playbook (Default Title) Planner_PPP1" at bounding box center [153, 144] width 112 height 20
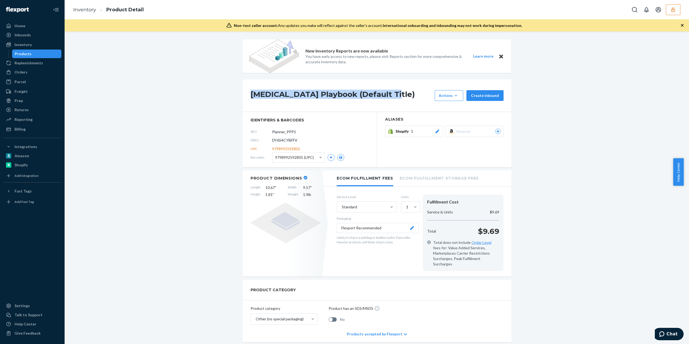
drag, startPoint x: 398, startPoint y: 94, endPoint x: 248, endPoint y: 91, distance: 150.7
click at [251, 91] on h1 "Postpartum Playbook (Default Title)" at bounding box center [341, 95] width 181 height 11
copy h1 "Postpartum Playbook (Default Title)"
click at [33, 54] on div "Products" at bounding box center [37, 54] width 48 height 8
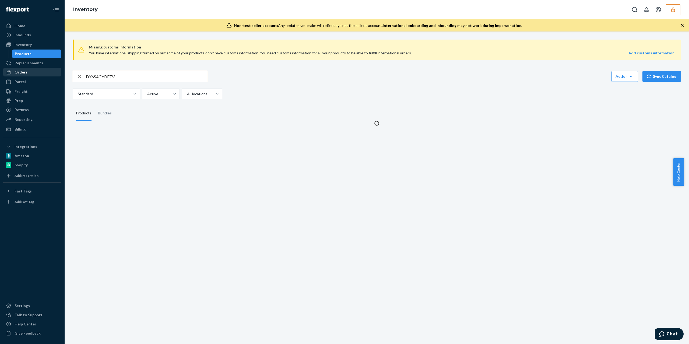
drag, startPoint x: 129, startPoint y: 74, endPoint x: 36, endPoint y: 76, distance: 92.8
click at [36, 75] on div "Home Inbounds Shipping Plans Problems Inventory Products Replenishments Orders …" at bounding box center [344, 172] width 689 height 344
type input "Postpartum Playbook (Default Title)"
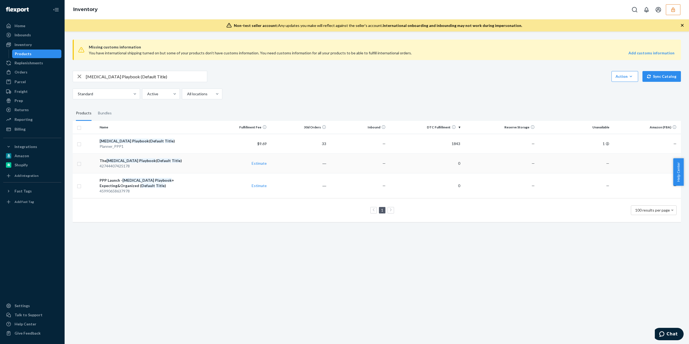
click at [140, 167] on div "42744407425178" at bounding box center [153, 165] width 107 height 5
click at [111, 188] on div "PPP Launch - Postpartum Playbook + Expecting&Organized ( Default Title )" at bounding box center [153, 183] width 107 height 11
click at [154, 144] on div "Planner_PPP1" at bounding box center [153, 146] width 107 height 5
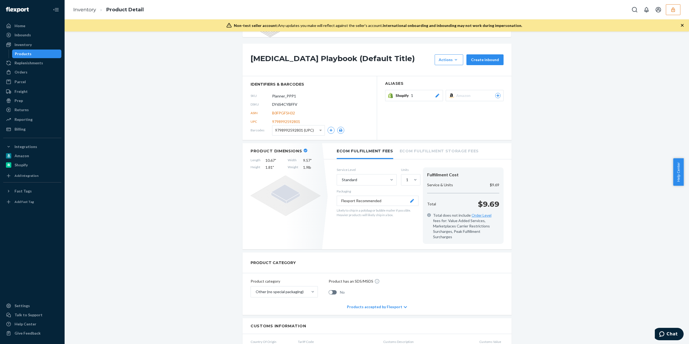
scroll to position [179, 0]
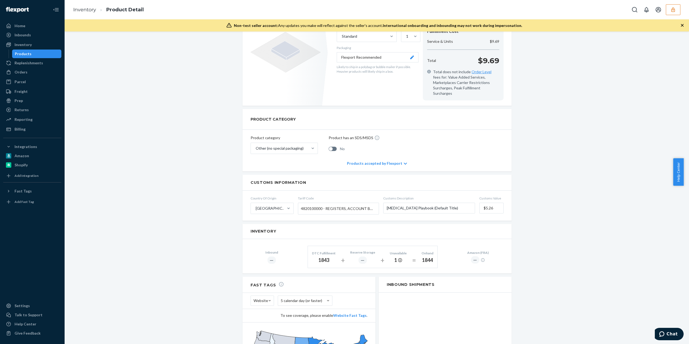
click at [676, 9] on button "button" at bounding box center [673, 9] width 15 height 11
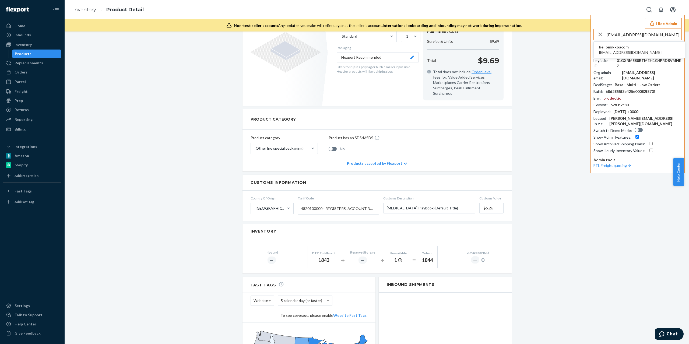
type input "vivcas@gmail.com"
click at [633, 52] on li "hellomikkoacom vivcas@gmail.com" at bounding box center [639, 50] width 91 height 16
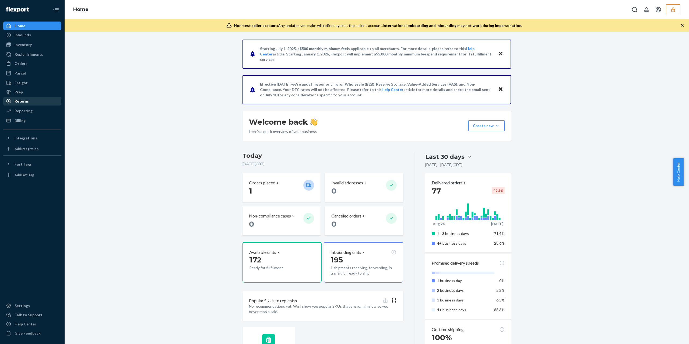
click at [22, 102] on div "Returns" at bounding box center [22, 100] width 14 height 5
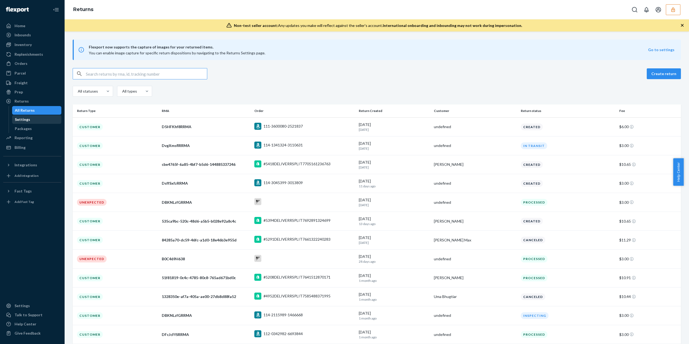
click at [23, 120] on div "Settings" at bounding box center [22, 119] width 15 height 5
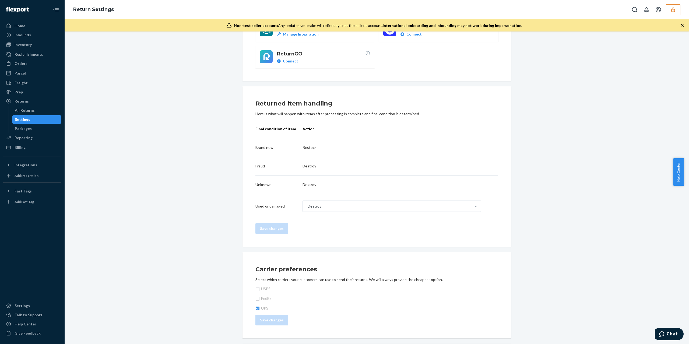
scroll to position [248, 0]
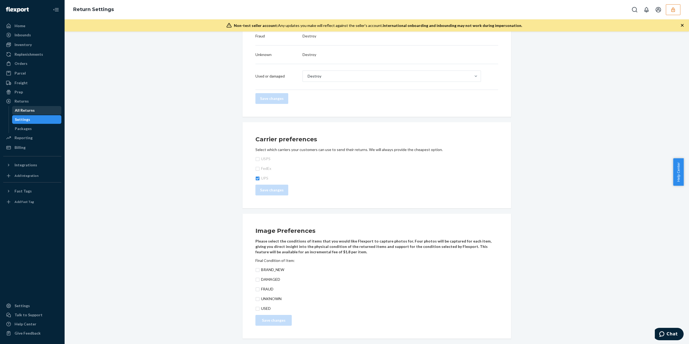
click at [26, 109] on div "All Returns" at bounding box center [25, 110] width 20 height 5
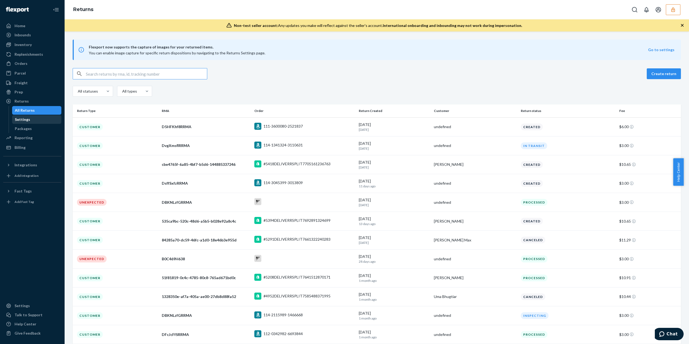
click at [38, 118] on div "Settings" at bounding box center [37, 120] width 48 height 8
click at [114, 69] on input "text" at bounding box center [146, 73] width 121 height 11
paste input "#51f81819-0c4c-4785-80c8-765ad671bd0c"
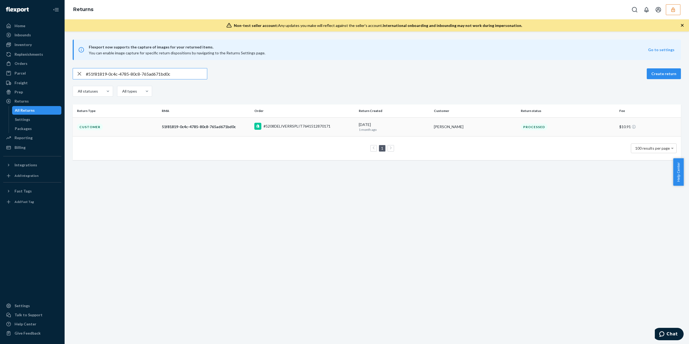
type input "#51f81819-0c4c-4785-80c8-765ad671bd0c"
click at [132, 129] on td "Customer" at bounding box center [116, 126] width 87 height 19
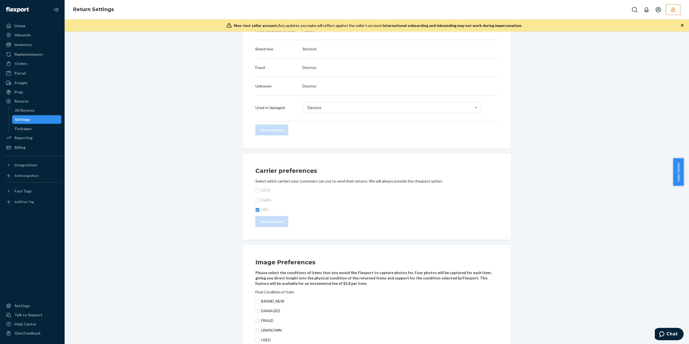
scroll to position [248, 0]
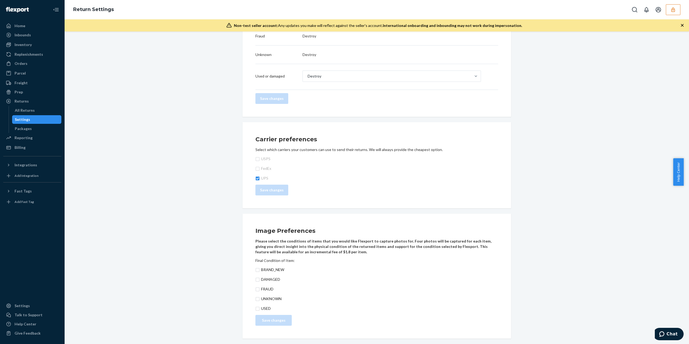
click at [154, 282] on div "Return destinations Return to Flexport ENABLED We'll inspect and process your i…" at bounding box center [377, 68] width 616 height 551
click at [676, 9] on button "button" at bounding box center [673, 9] width 15 height 11
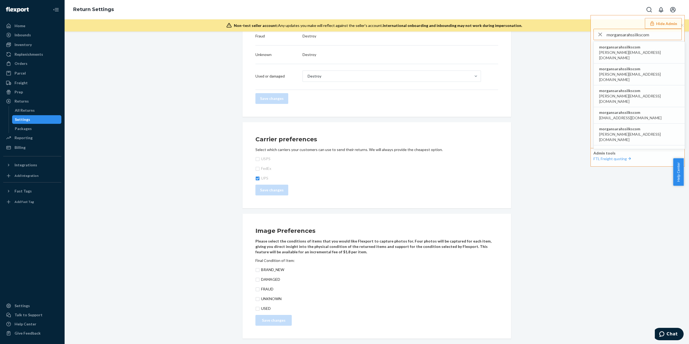
type input "morgansarahssilkscom"
click at [626, 93] on span "[PERSON_NAME][EMAIL_ADDRESS][DOMAIN_NAME]" at bounding box center [639, 98] width 80 height 11
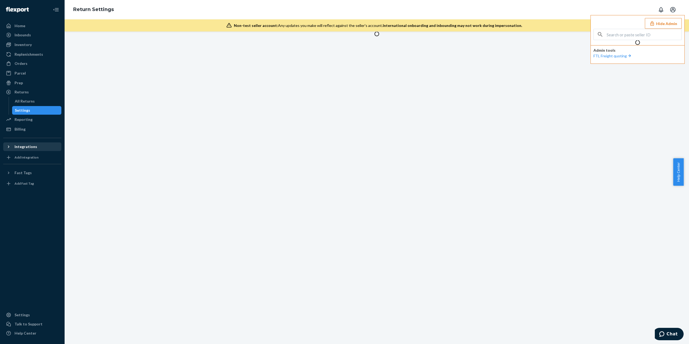
scroll to position [0, 0]
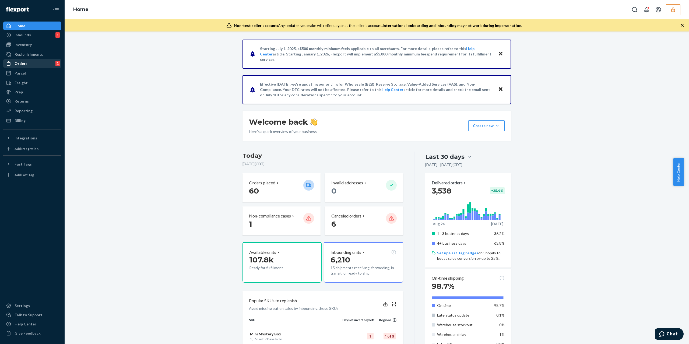
click at [43, 63] on div "Orders 1" at bounding box center [32, 64] width 57 height 8
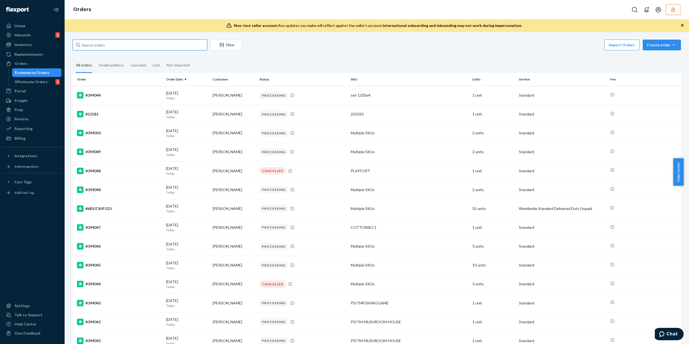
click at [108, 49] on input "text" at bounding box center [140, 45] width 135 height 11
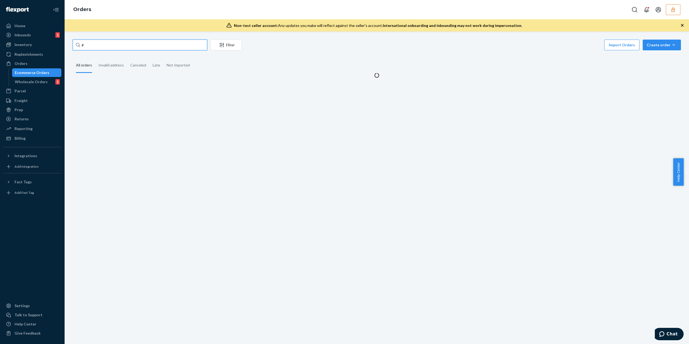
paste input "392738"
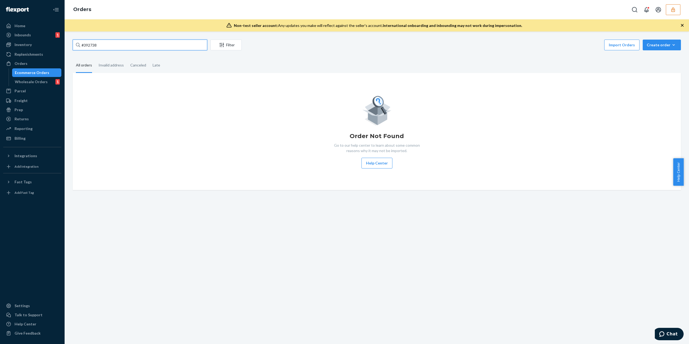
type input "#392738"
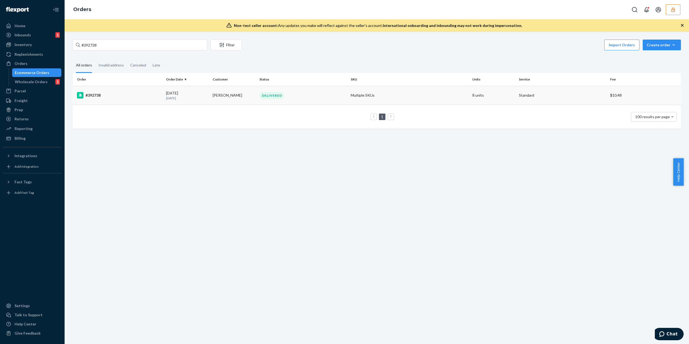
click at [141, 96] on div "#392738" at bounding box center [119, 95] width 85 height 6
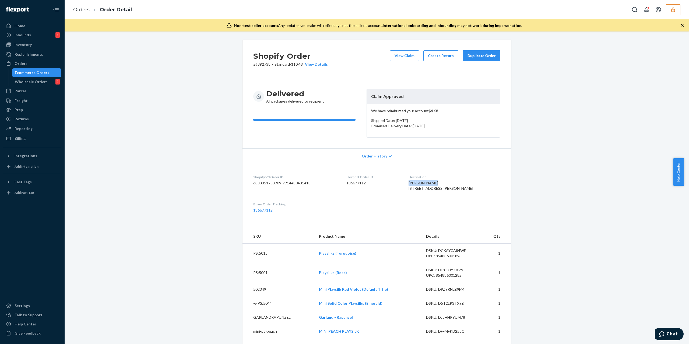
drag, startPoint x: 438, startPoint y: 184, endPoint x: 411, endPoint y: 182, distance: 27.2
click at [411, 182] on dl "Shopify V3 Order ID 6833351753909-7914430431413 Flexport Order ID 136677112 Des…" at bounding box center [376, 194] width 269 height 60
copy span "[PERSON_NAME]"
click at [34, 70] on div "Ecommerce Orders" at bounding box center [32, 72] width 34 height 5
click at [383, 155] on span "Order History" at bounding box center [375, 155] width 26 height 5
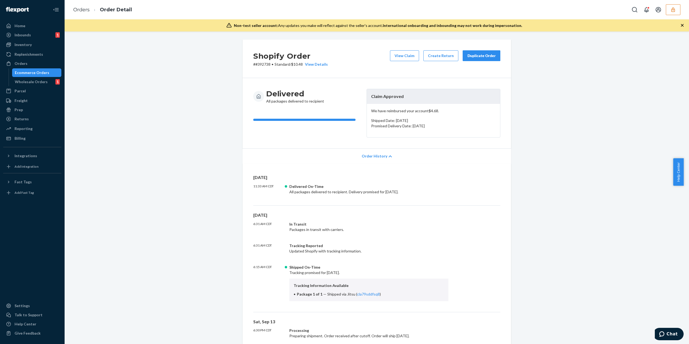
click at [381, 154] on span "Order History" at bounding box center [375, 155] width 26 height 5
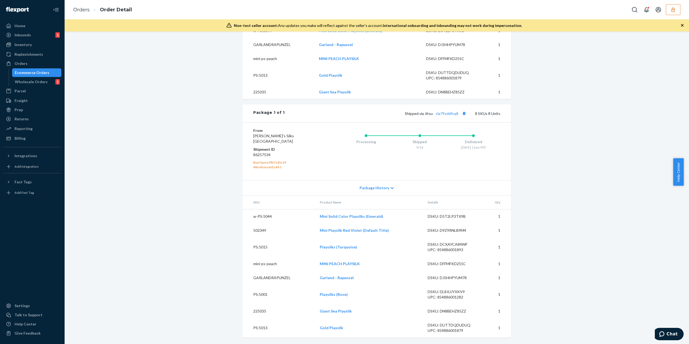
scroll to position [177, 0]
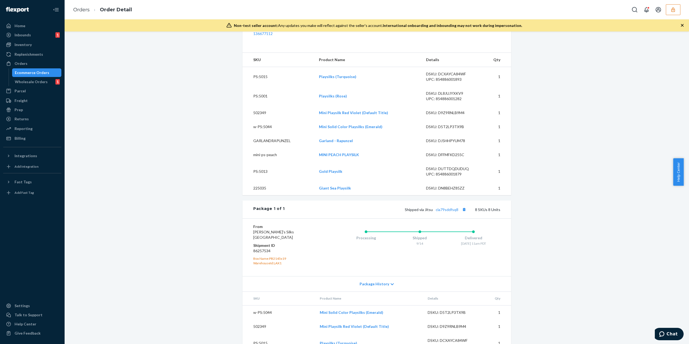
click at [373, 120] on td "Mini Playsilk Red Violet (Default Title)" at bounding box center [368, 113] width 107 height 14
click at [372, 115] on link "Mini Playsilk Red Violet (Default Title)" at bounding box center [353, 112] width 69 height 5
click at [39, 45] on div "Inventory" at bounding box center [32, 45] width 57 height 8
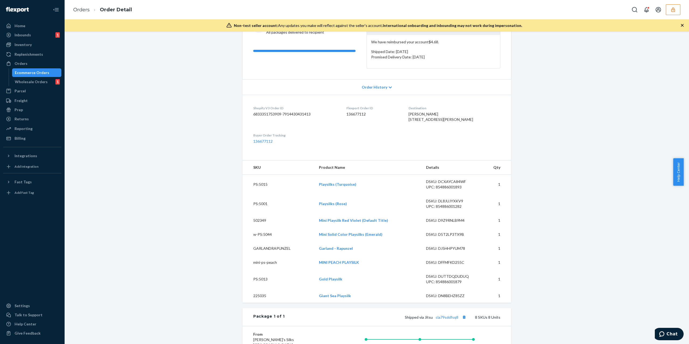
scroll to position [0, 0]
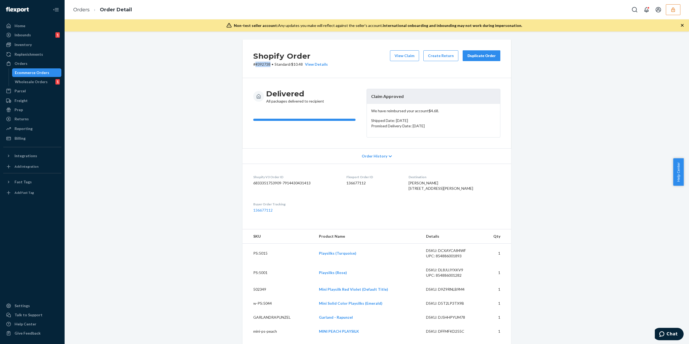
drag, startPoint x: 267, startPoint y: 66, endPoint x: 252, endPoint y: 65, distance: 15.6
click at [253, 65] on p "# #392738 • Standard / $10.48 View Details" at bounding box center [290, 64] width 75 height 5
copy p "#392738"
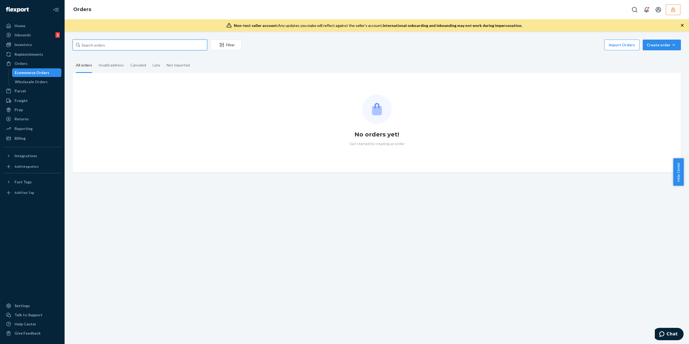
drag, startPoint x: 116, startPoint y: 43, endPoint x: 118, endPoint y: 46, distance: 2.8
click at [116, 43] on input "text" at bounding box center [140, 45] width 135 height 11
paste input "[PERSON_NAME]"
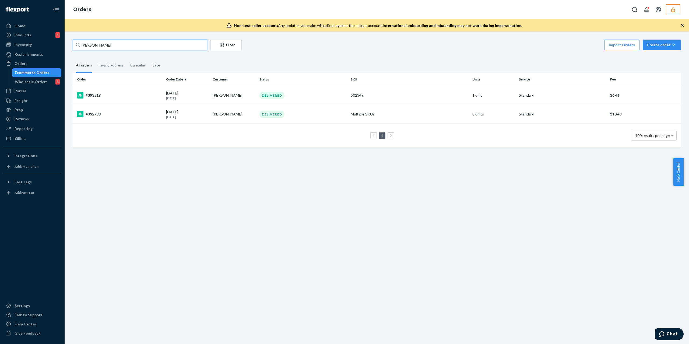
type input "[PERSON_NAME]"
click at [174, 96] on p "[DATE]" at bounding box center [187, 98] width 42 height 5
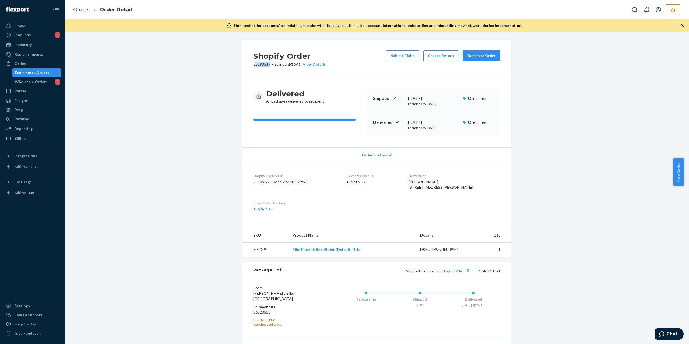
drag, startPoint x: 269, startPoint y: 64, endPoint x: 252, endPoint y: 63, distance: 17.2
click at [253, 63] on p "# #393519 • Standard / $6.41 View Details" at bounding box center [289, 64] width 72 height 5
copy p "#393519"
click at [381, 162] on div "Order History" at bounding box center [376, 154] width 269 height 15
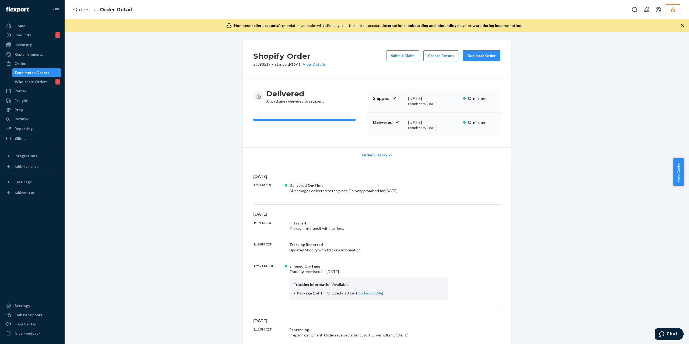
click at [381, 162] on div "Order History" at bounding box center [376, 154] width 269 height 15
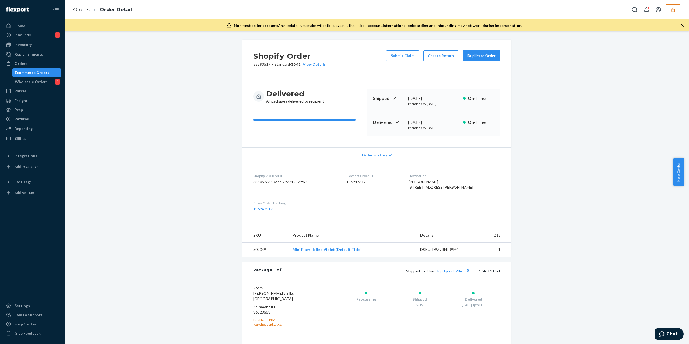
click at [671, 8] on icon "button" at bounding box center [672, 9] width 5 height 5
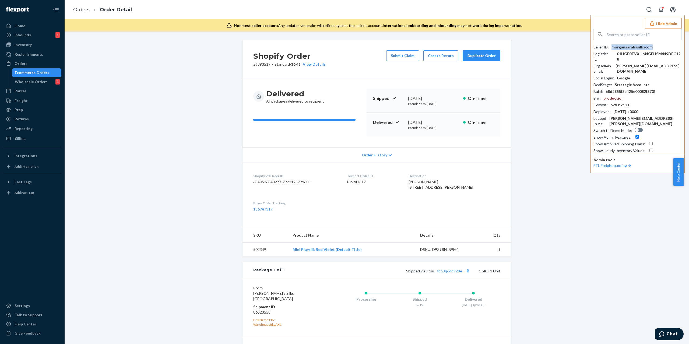
click at [630, 47] on div "morgansarahssilkscom" at bounding box center [631, 46] width 41 height 5
copy div "morgansarahssilkscom"
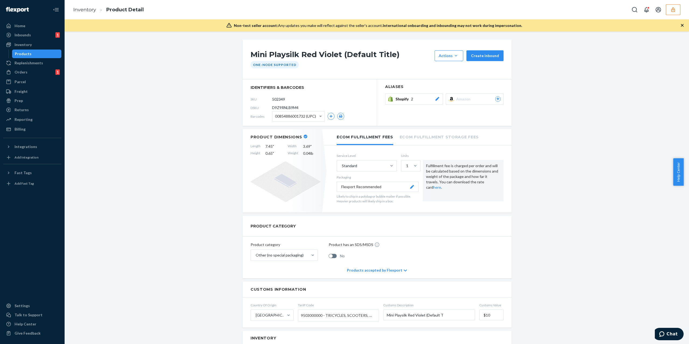
drag, startPoint x: 288, startPoint y: 99, endPoint x: 149, endPoint y: 97, distance: 139.7
drag, startPoint x: 340, startPoint y: 50, endPoint x: 247, endPoint y: 50, distance: 93.4
click at [247, 50] on div "Mini Playsilk Red Violet (Default Title) Actions Add components Hide Request re…" at bounding box center [376, 60] width 269 height 40
copy h1 "Mini Playsilk Red Violet"
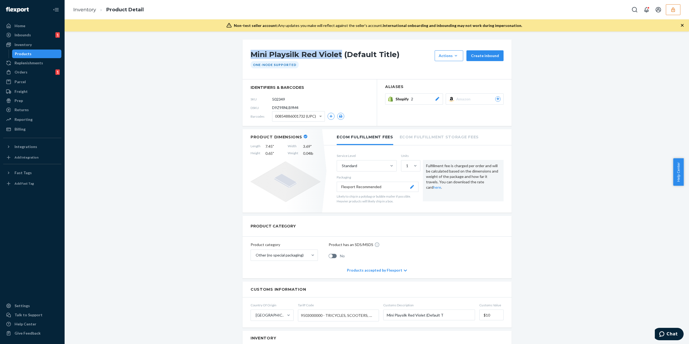
copy h1 "Mini Playsilk Red Violet"
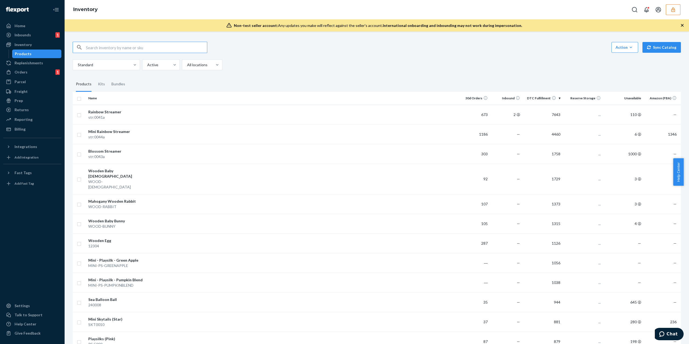
click at [141, 50] on input "text" at bounding box center [146, 47] width 121 height 11
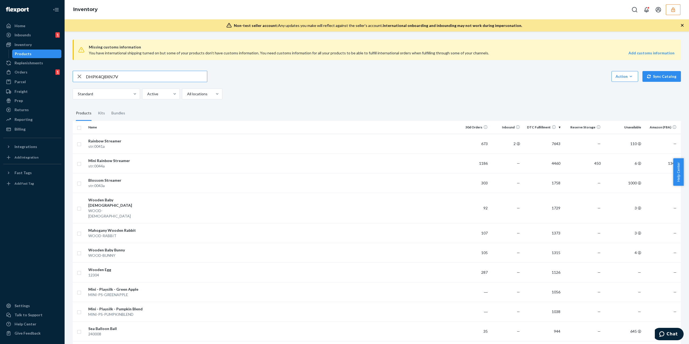
type input "DHPK4Q8XN7V"
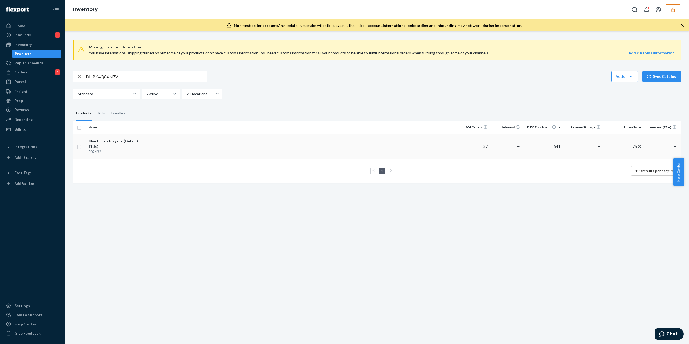
click at [140, 144] on div "Mini Circus Playsilk (Default Title)" at bounding box center [116, 143] width 56 height 11
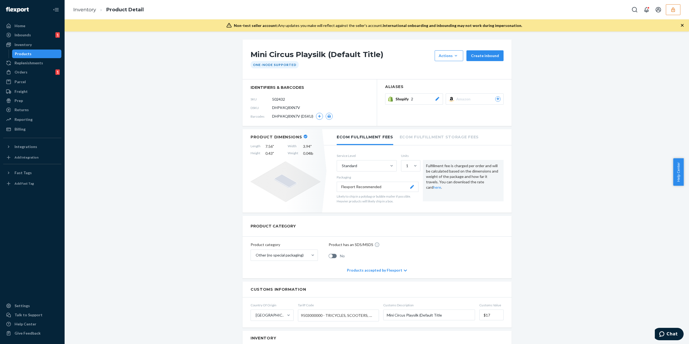
drag, startPoint x: 284, startPoint y: 98, endPoint x: 217, endPoint y: 100, distance: 66.2
click at [219, 99] on div "Mini Circus Playsilk (Default Title) Actions Add components Hide Request remova…" at bounding box center [377, 336] width 616 height 593
click at [293, 107] on span "DHPK4Q8XN7V" at bounding box center [286, 107] width 28 height 5
drag, startPoint x: 291, startPoint y: 100, endPoint x: 28, endPoint y: 140, distance: 266.0
click at [239, 103] on div "Mini Circus Playsilk (Default Title) Actions Add components Hide Request remova…" at bounding box center [376, 336] width 277 height 593
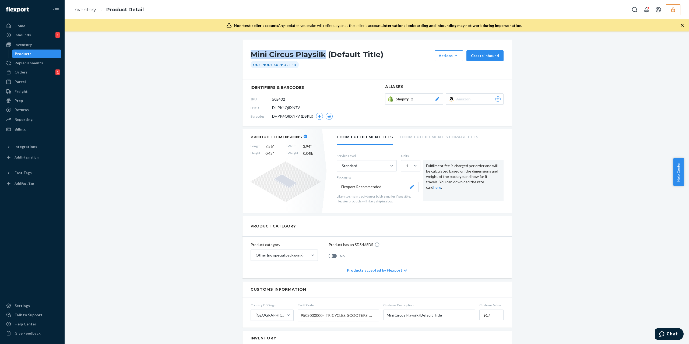
drag, startPoint x: 322, startPoint y: 55, endPoint x: 249, endPoint y: 56, distance: 72.9
click at [251, 56] on h1 "Mini Circus Playsilk (Default Title)" at bounding box center [341, 55] width 181 height 11
copy h1 "Mini Circus Playsilk"
